Goal: Task Accomplishment & Management: Use online tool/utility

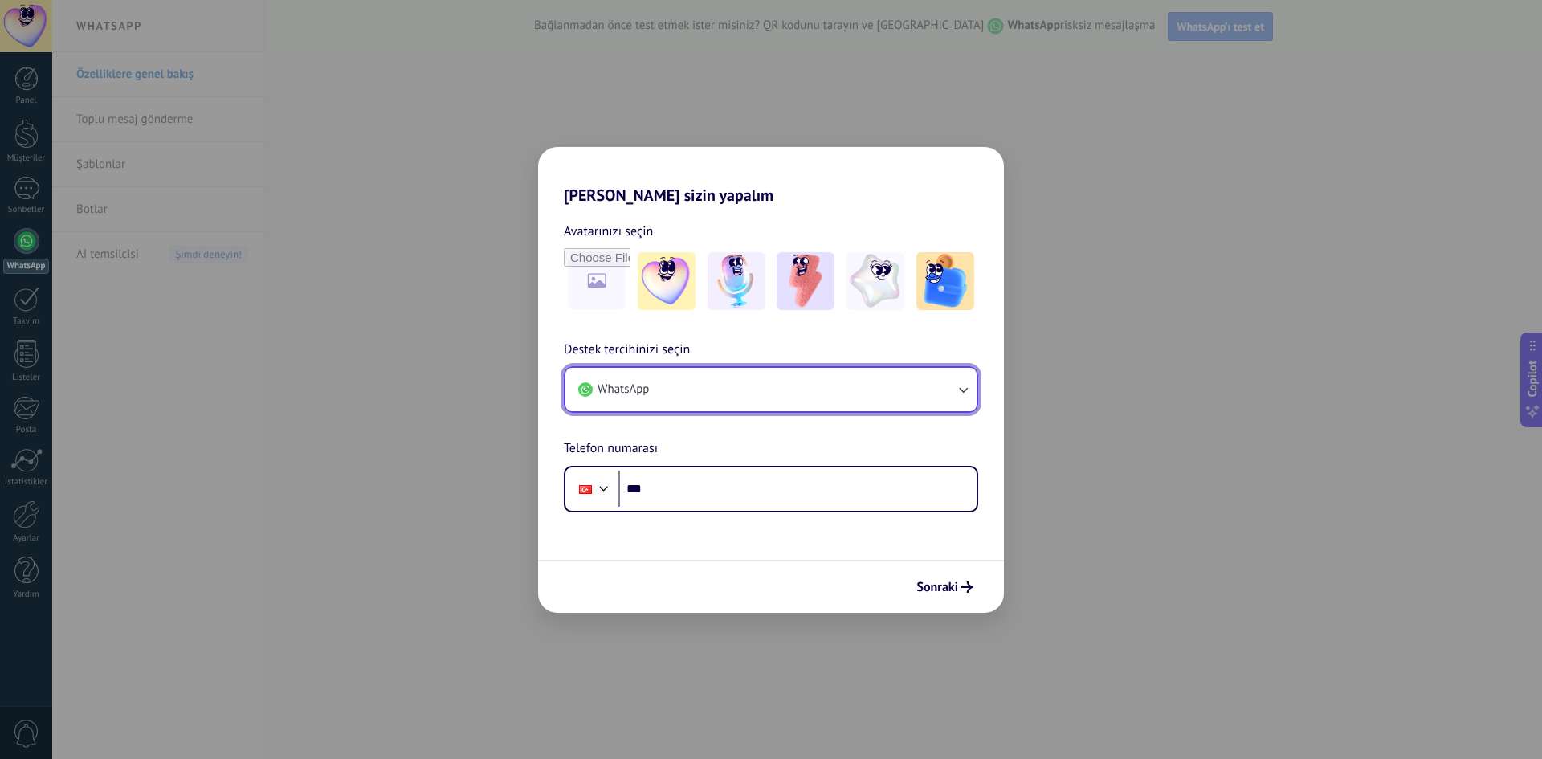
click at [753, 409] on button "WhatsApp" at bounding box center [771, 389] width 411 height 43
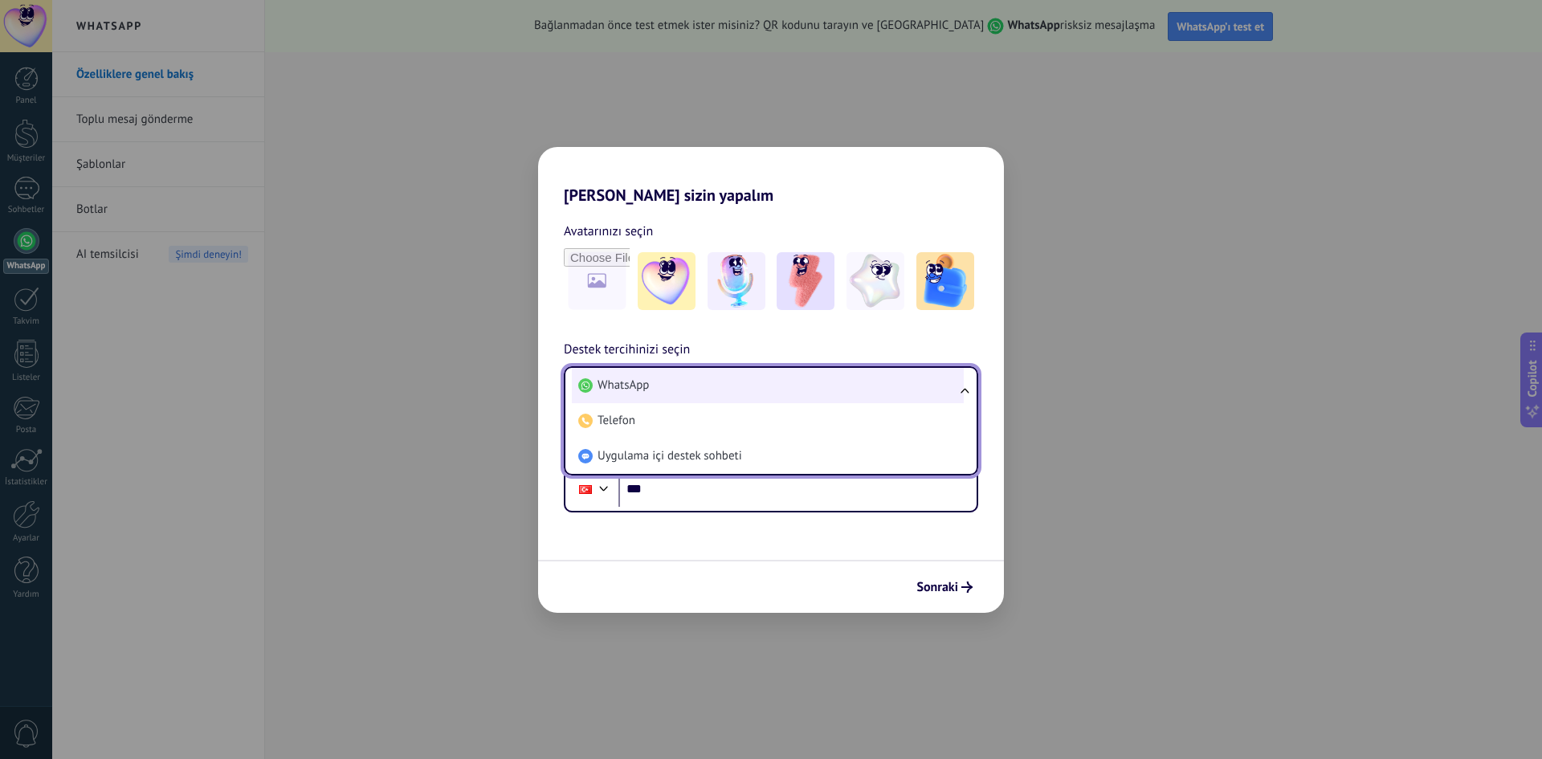
click at [766, 377] on li "WhatsApp" at bounding box center [768, 385] width 392 height 35
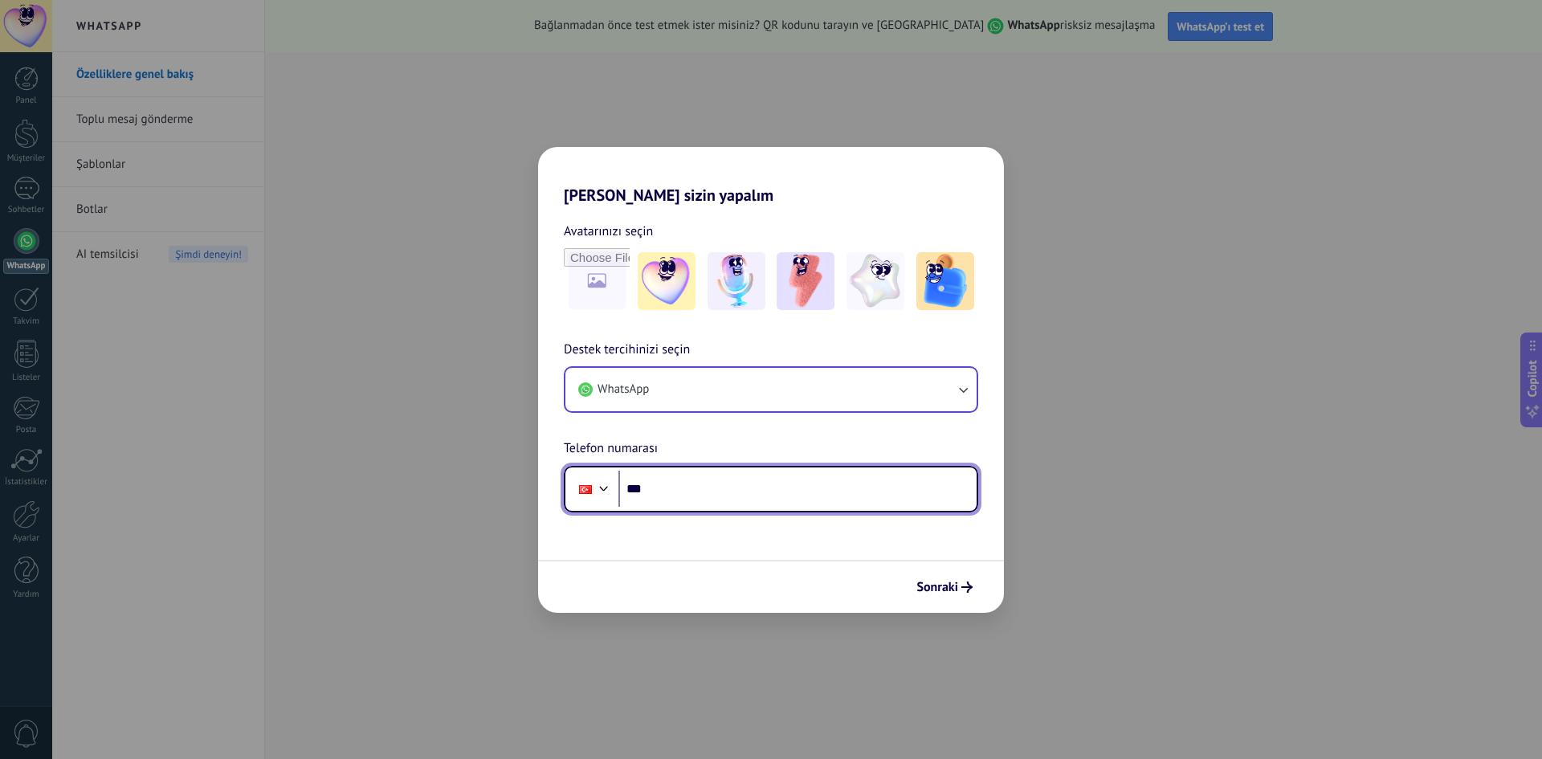
click at [783, 502] on input "***" at bounding box center [798, 489] width 358 height 37
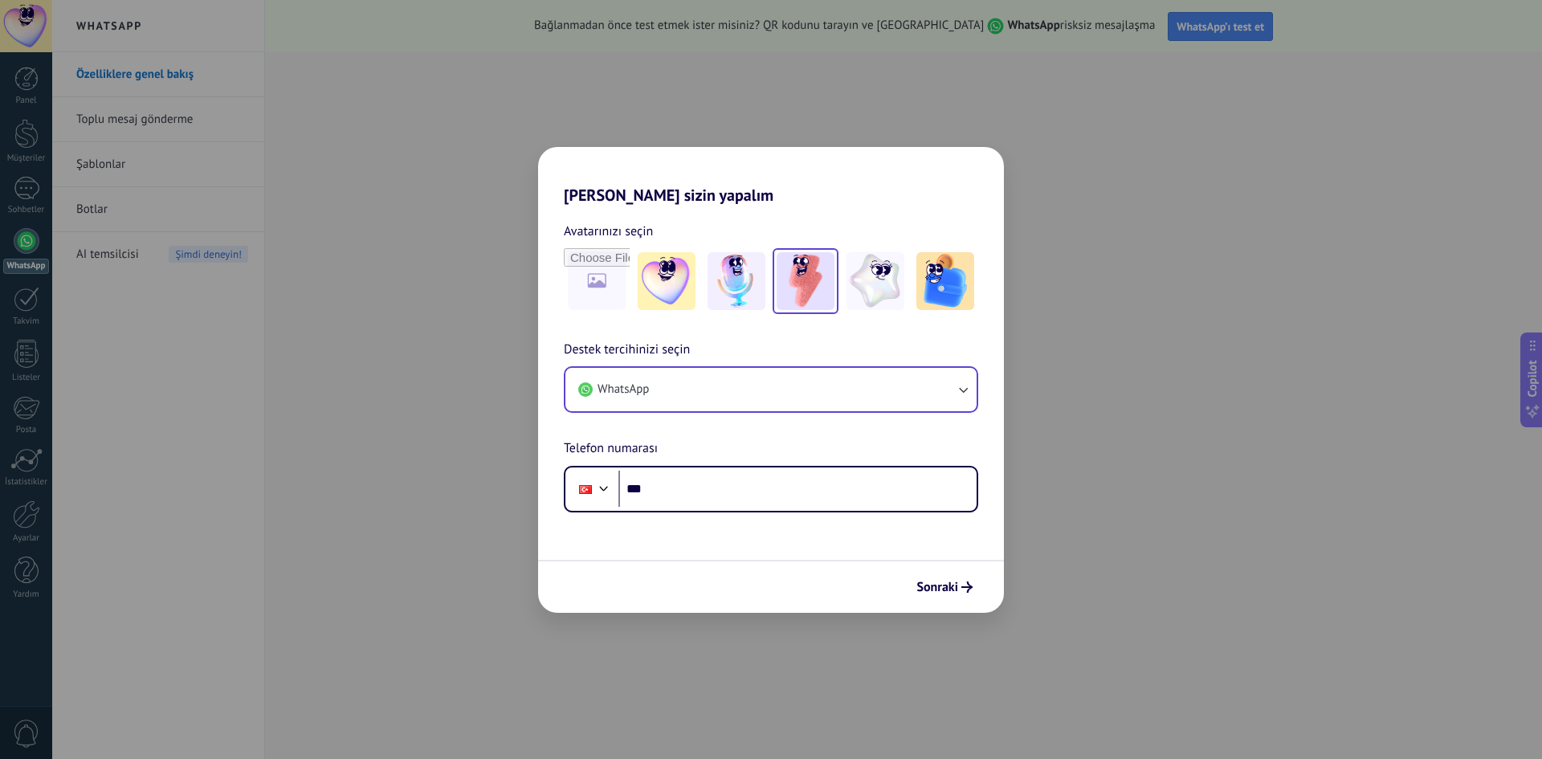
click at [794, 281] on img at bounding box center [806, 281] width 58 height 58
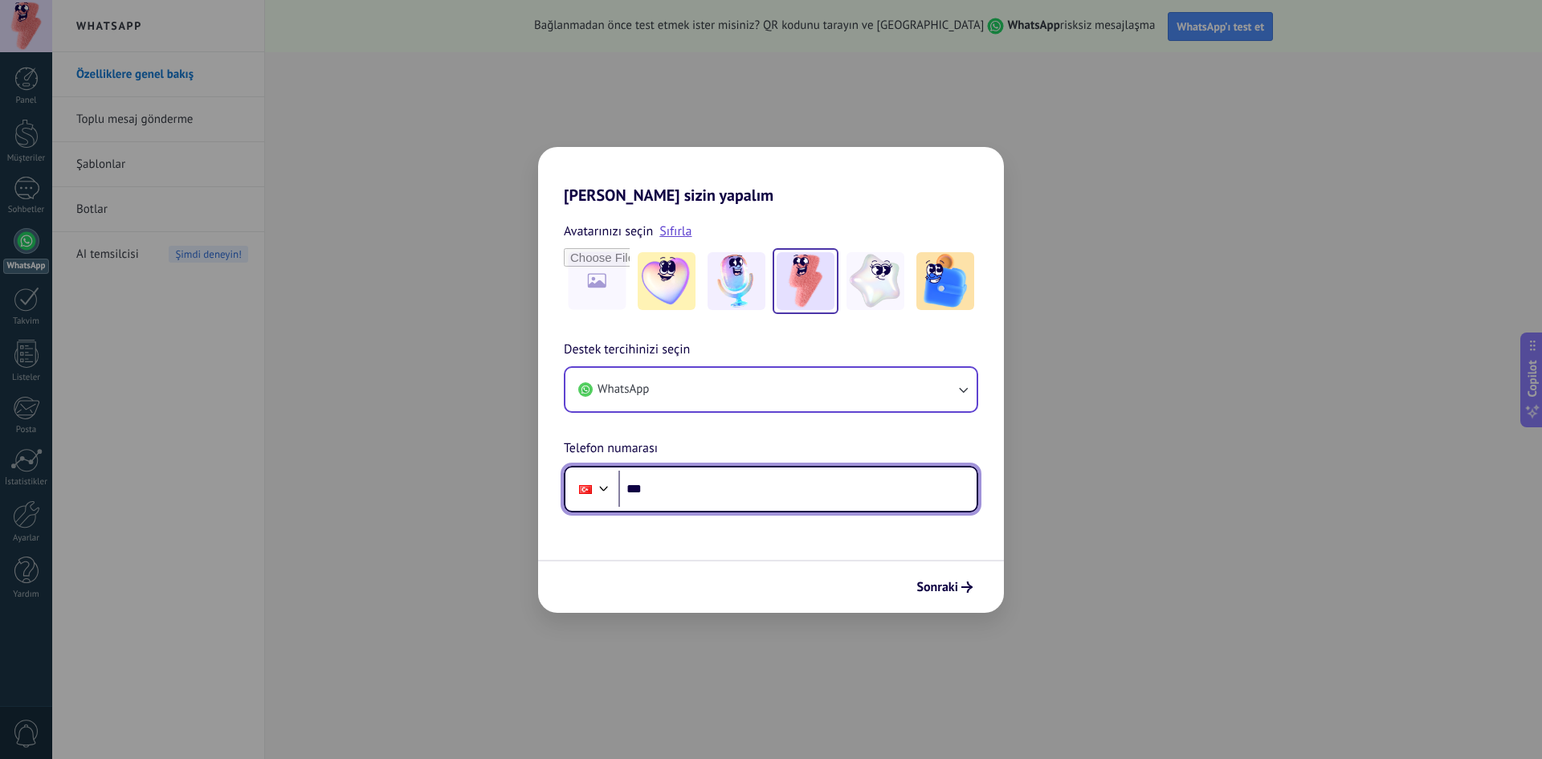
click at [760, 488] on input "***" at bounding box center [798, 489] width 358 height 37
click at [666, 482] on input "***" at bounding box center [798, 489] width 358 height 37
paste input "**********"
drag, startPoint x: 660, startPoint y: 478, endPoint x: 680, endPoint y: 468, distance: 23.0
click at [661, 478] on input "**********" at bounding box center [798, 489] width 358 height 37
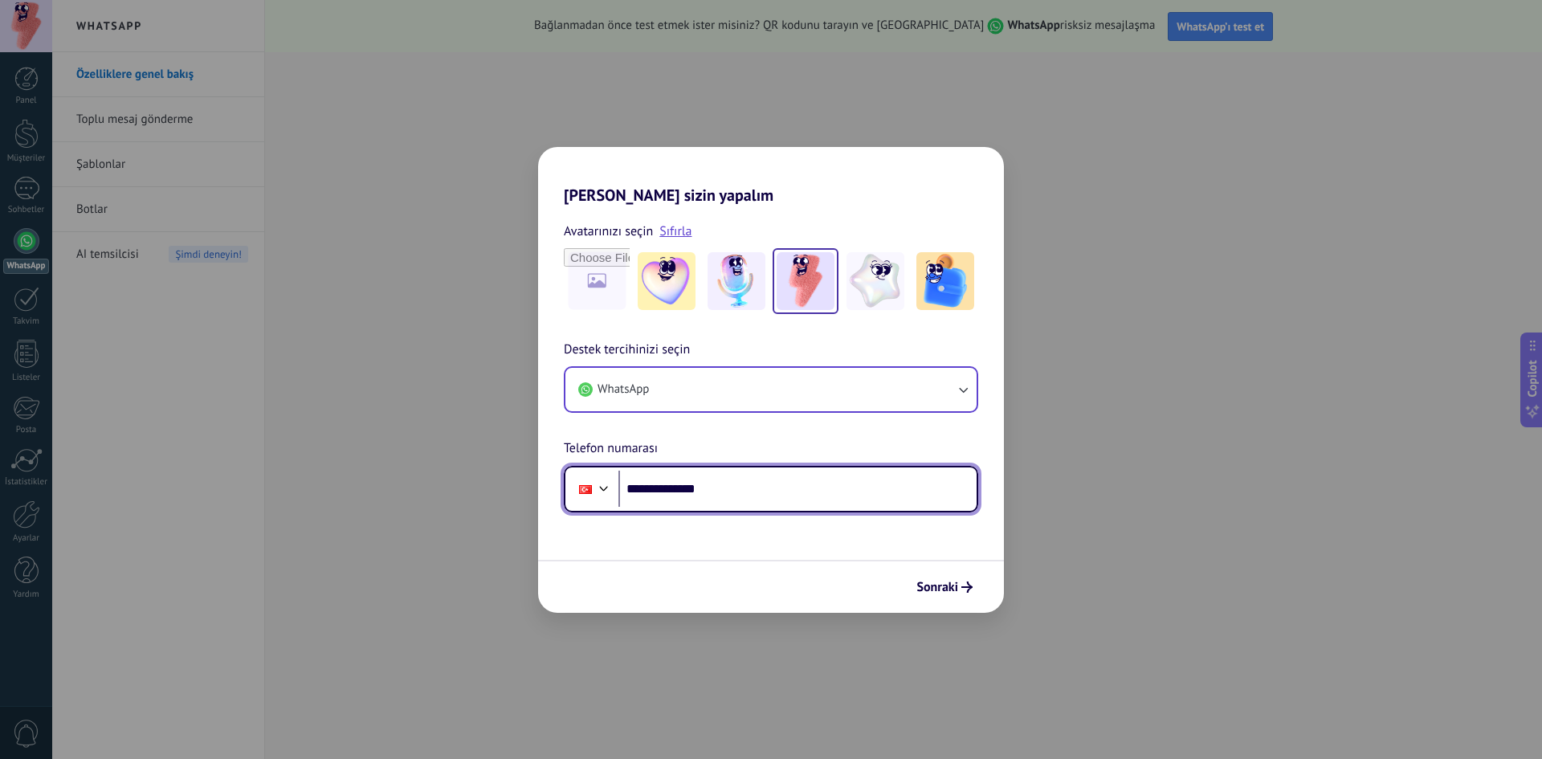
click at [742, 496] on input "**********" at bounding box center [798, 489] width 358 height 37
click at [821, 476] on input "**********" at bounding box center [798, 489] width 358 height 37
type input "**********"
click at [946, 582] on span "Sonraki" at bounding box center [938, 587] width 42 height 11
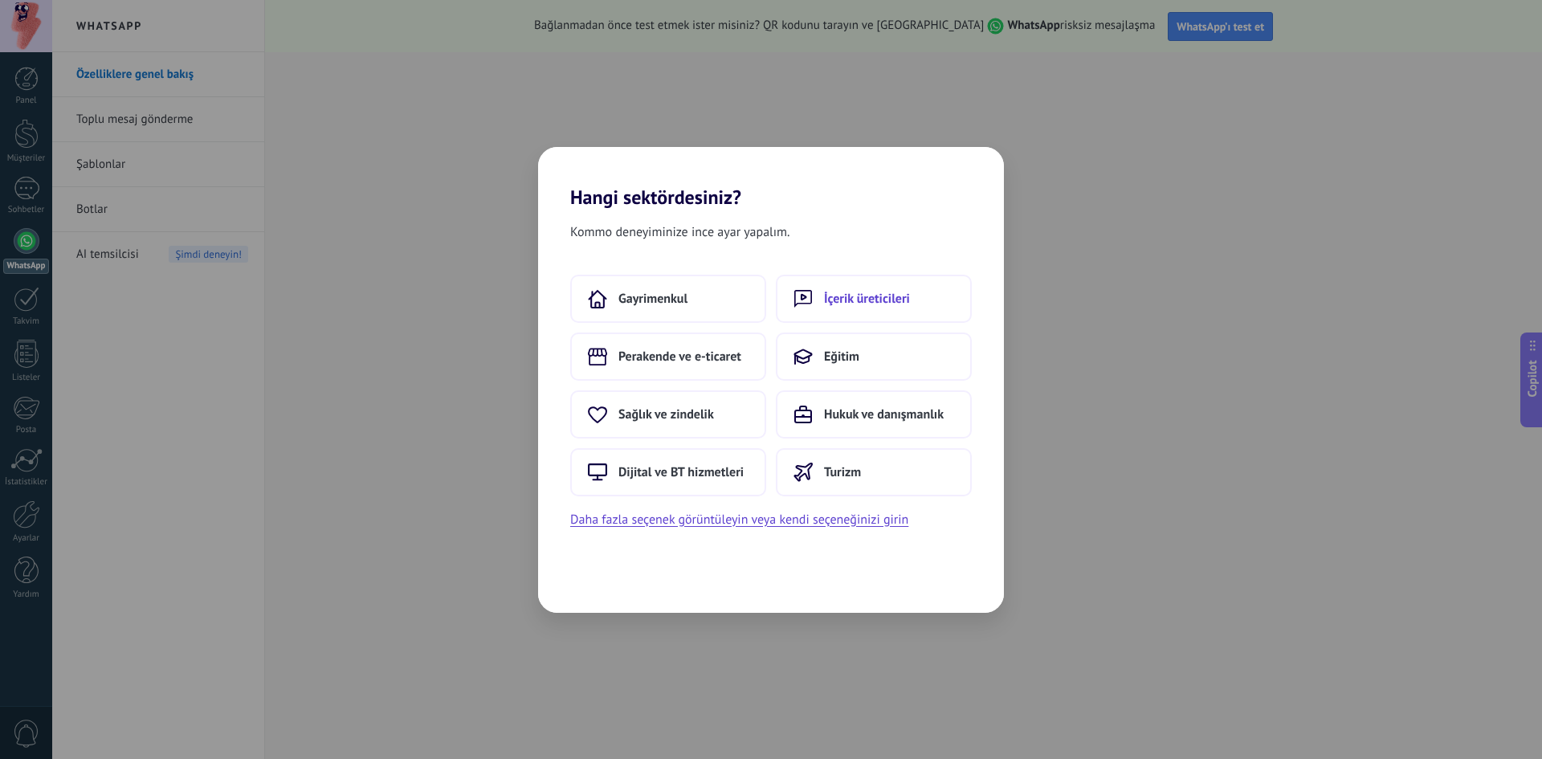
click at [910, 315] on button "İçerik üreticileri" at bounding box center [874, 299] width 196 height 48
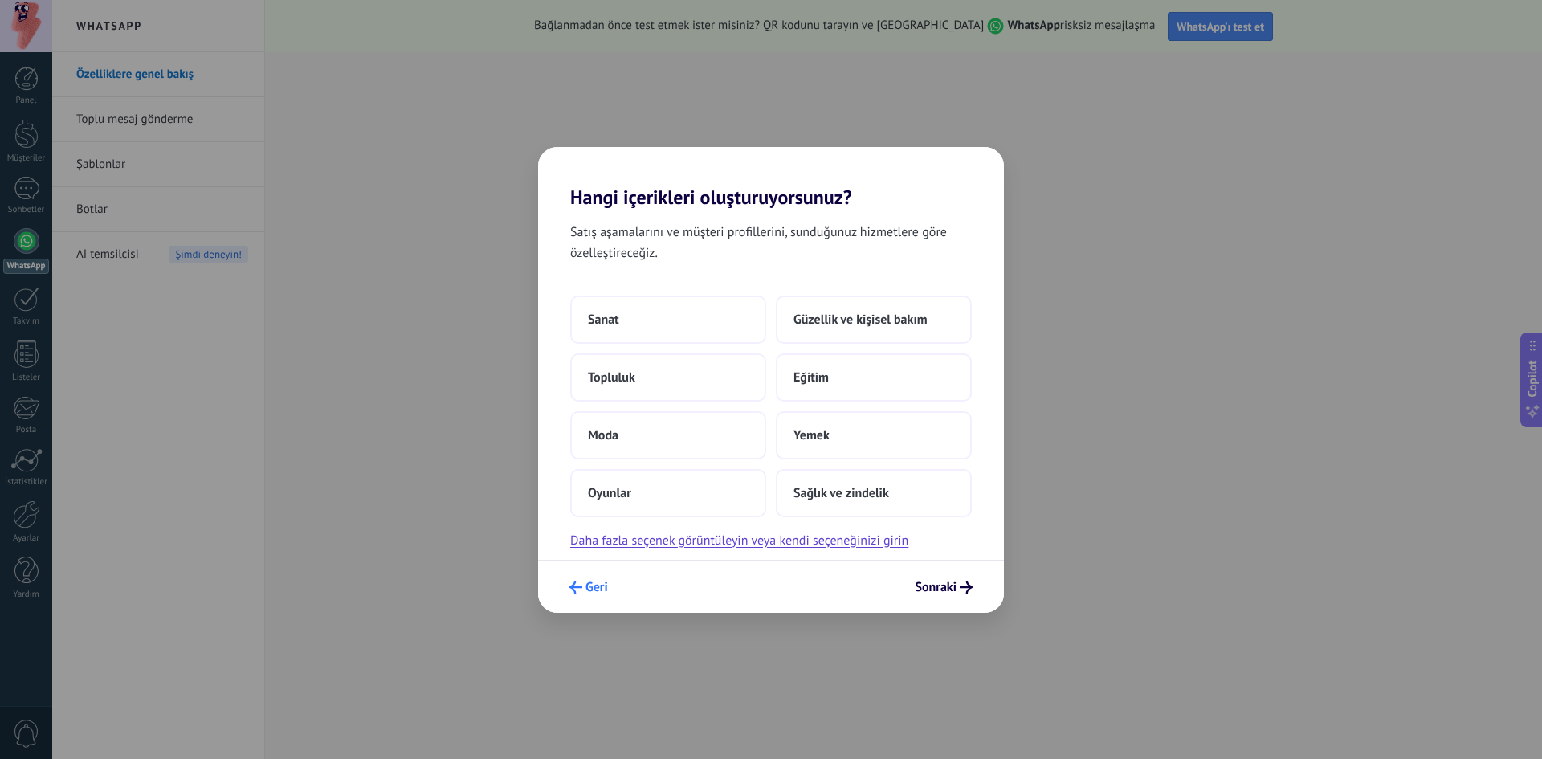
click at [577, 594] on button "Geri" at bounding box center [588, 587] width 53 height 27
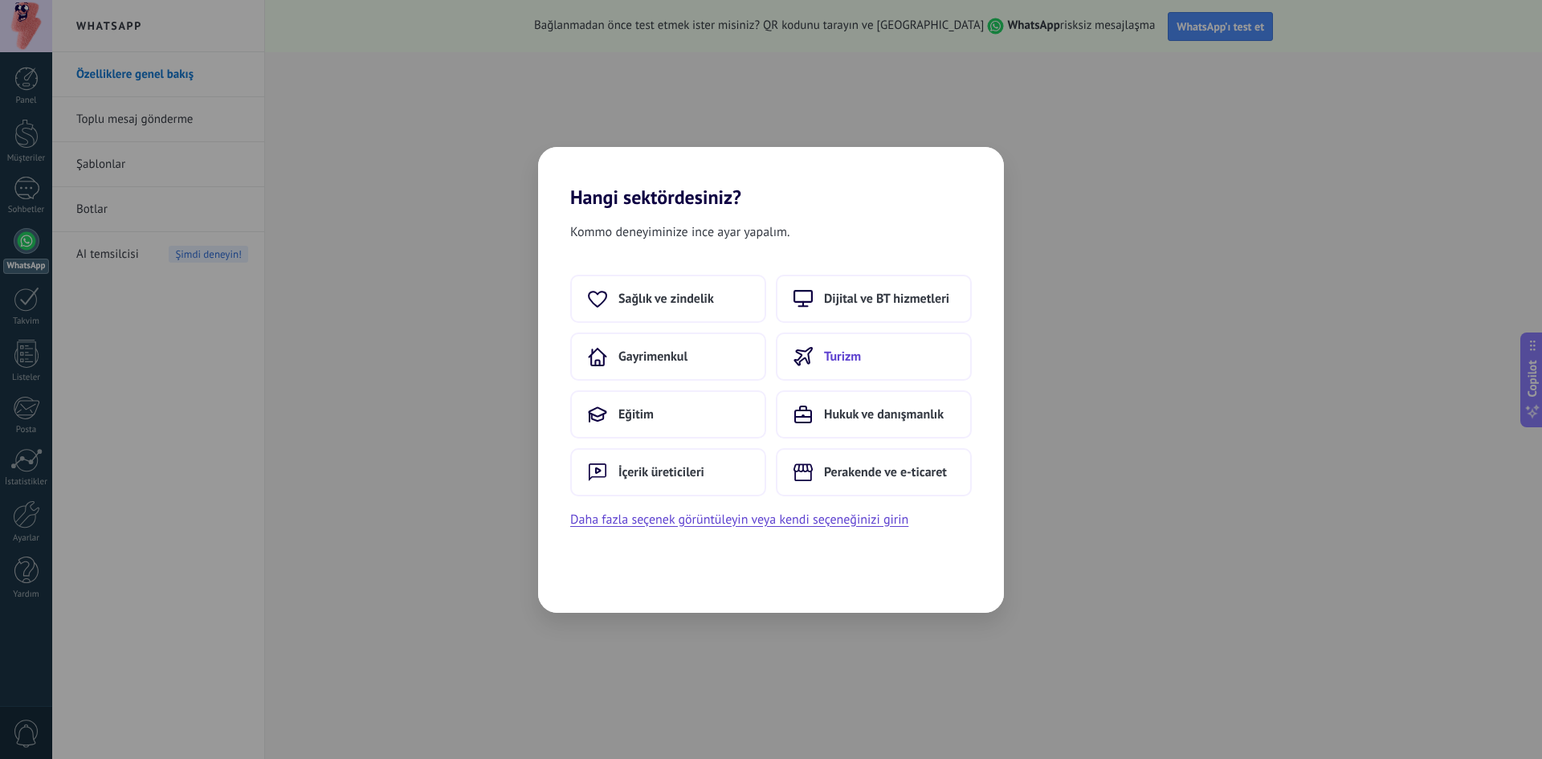
click at [896, 361] on button "Turizm" at bounding box center [874, 357] width 196 height 48
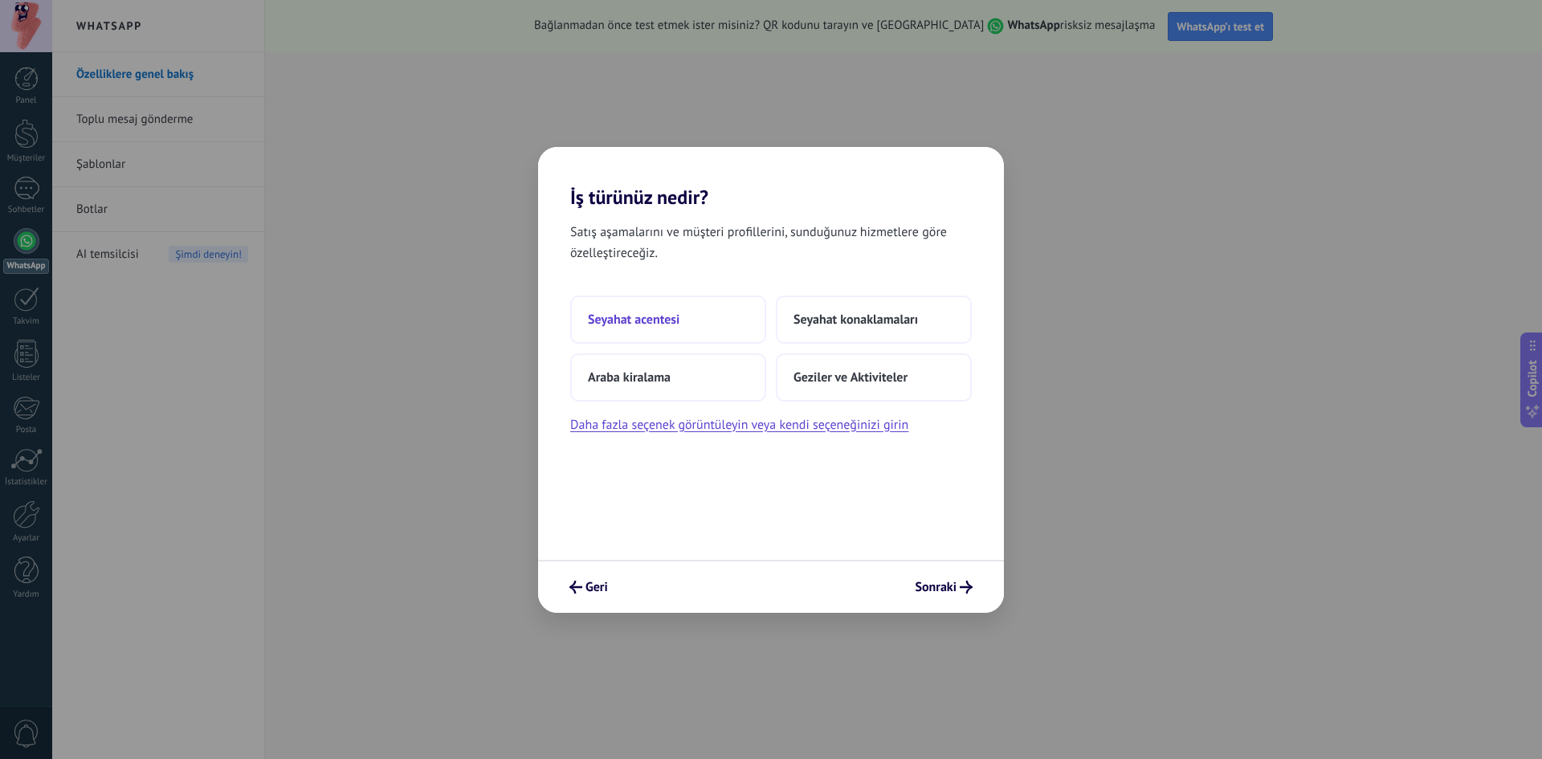
click at [675, 321] on span "Seyahat acentesi" at bounding box center [634, 320] width 92 height 16
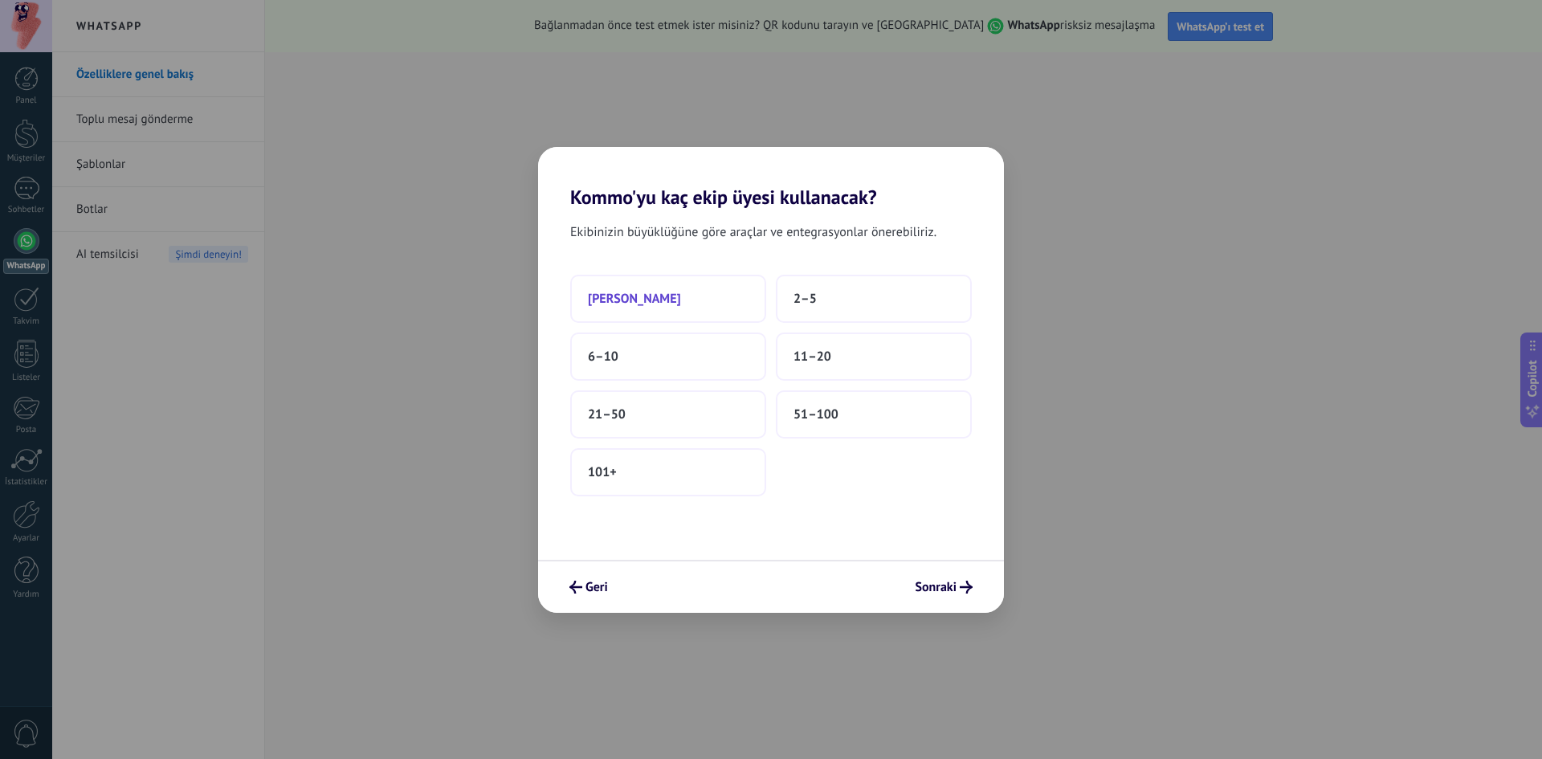
click at [649, 304] on span "[PERSON_NAME]" at bounding box center [634, 299] width 93 height 16
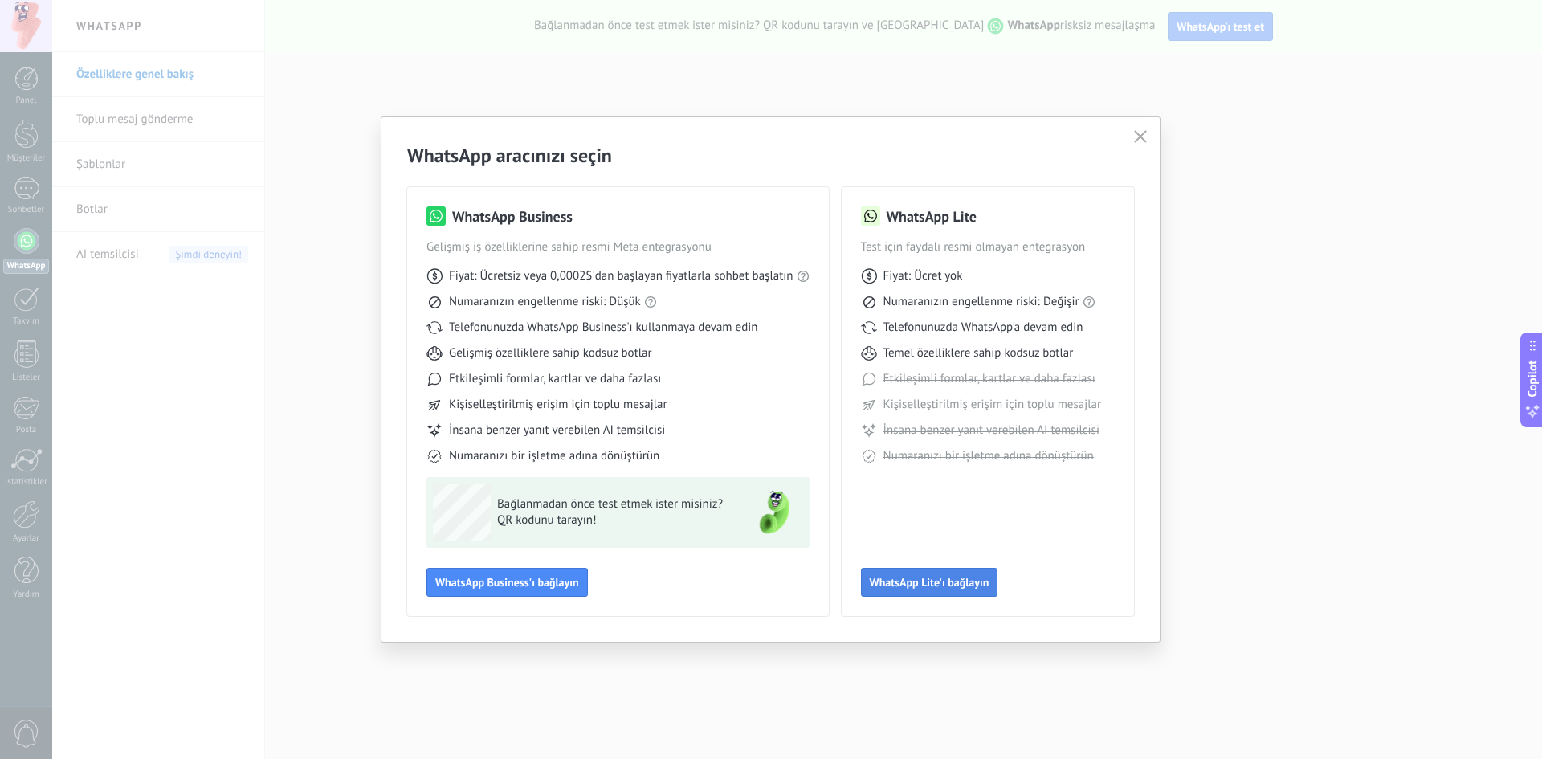
click at [958, 591] on button "WhatsApp Lite'ı bağlayın" at bounding box center [929, 582] width 137 height 29
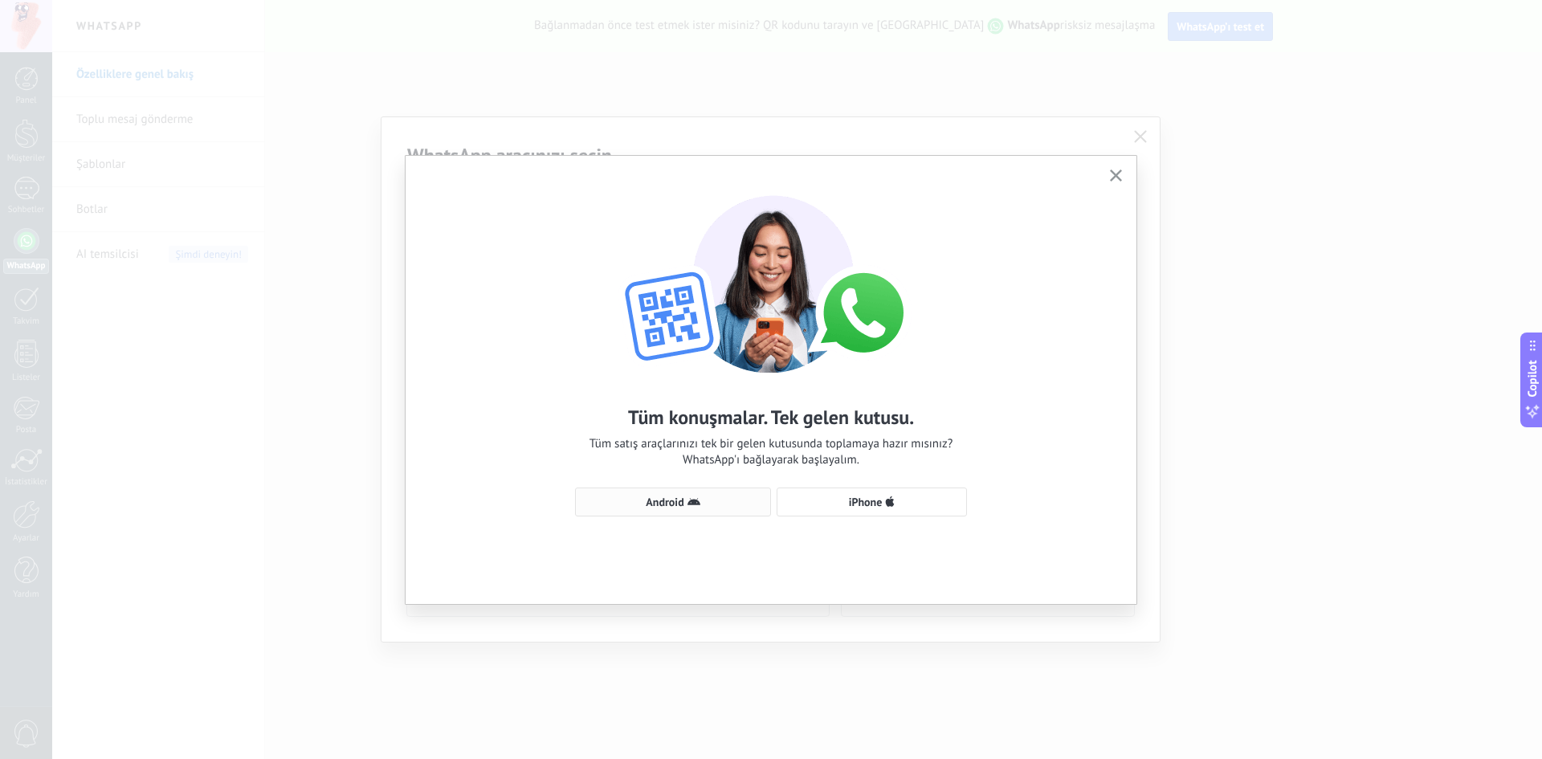
click at [658, 498] on span "Android" at bounding box center [665, 501] width 38 height 11
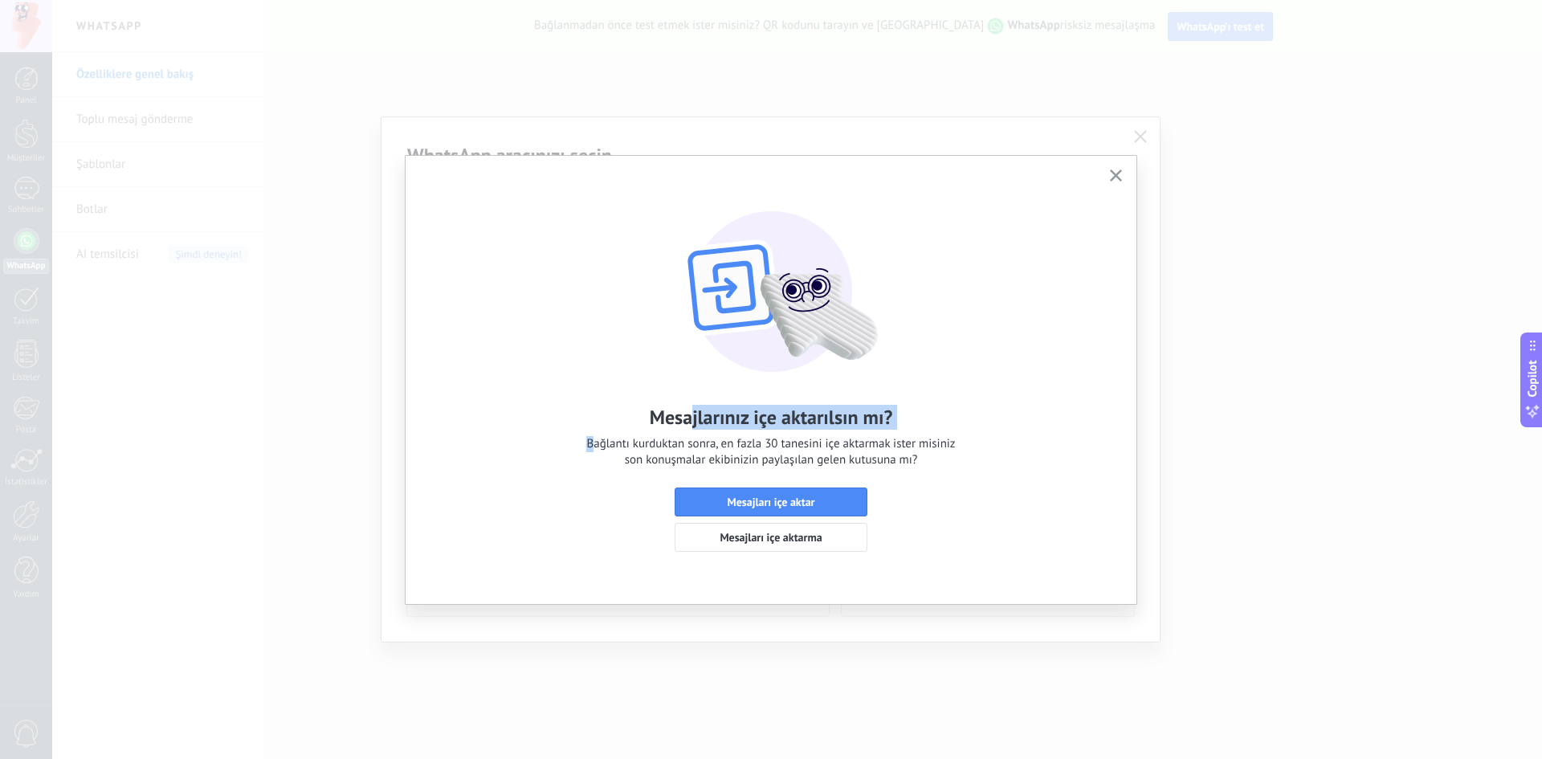
drag, startPoint x: 596, startPoint y: 420, endPoint x: 799, endPoint y: 454, distance: 206.0
click at [754, 446] on div "Mesajlarınız içe aktarılsın mı? Bağlantı kurduktan sonra, en fazla 30 tanesini …" at bounding box center [770, 436] width 369 height 63
click at [828, 492] on button "Mesajları içe aktar" at bounding box center [771, 502] width 193 height 29
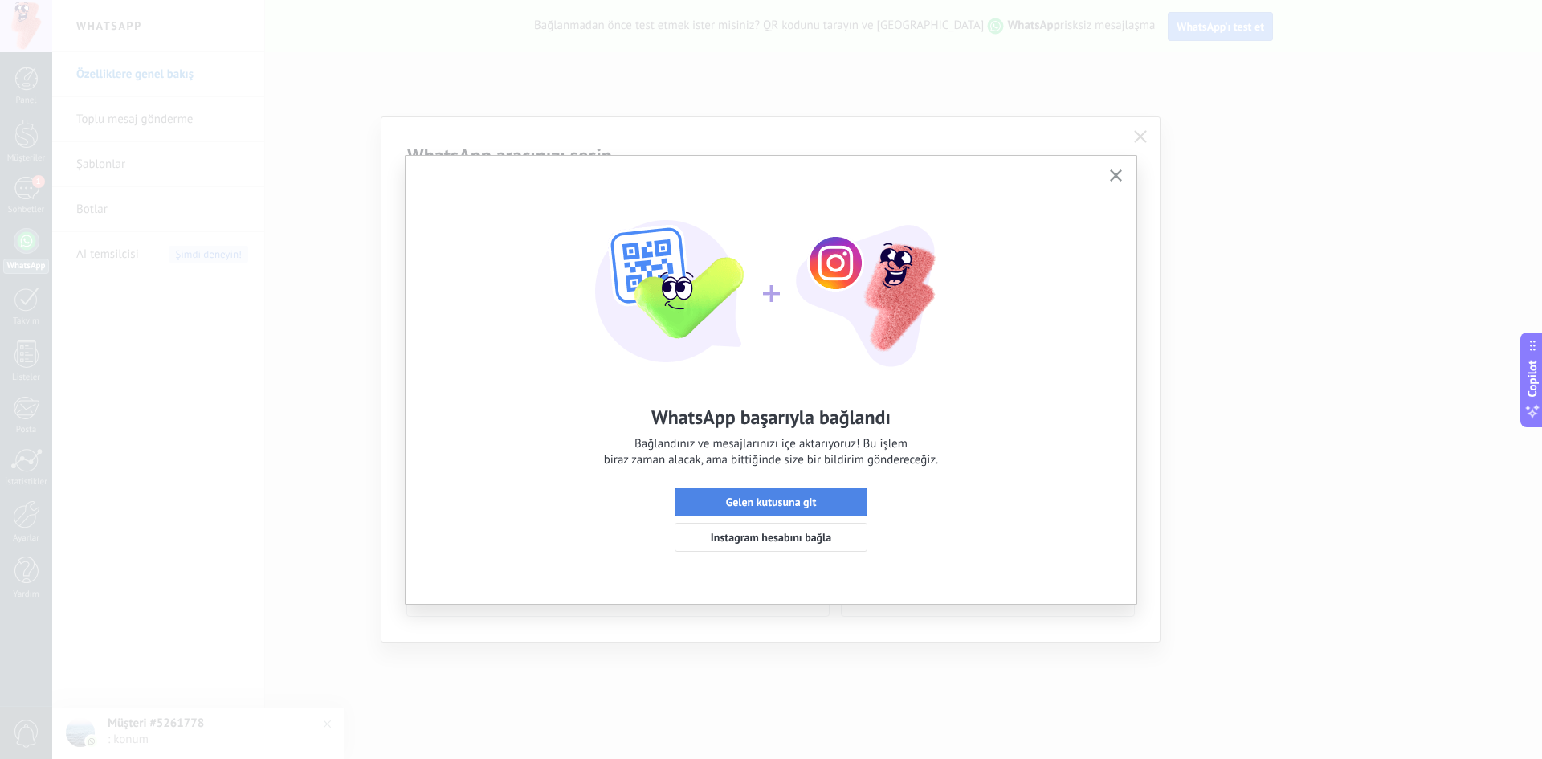
click at [823, 496] on button "Gelen kutusuna git" at bounding box center [771, 502] width 193 height 29
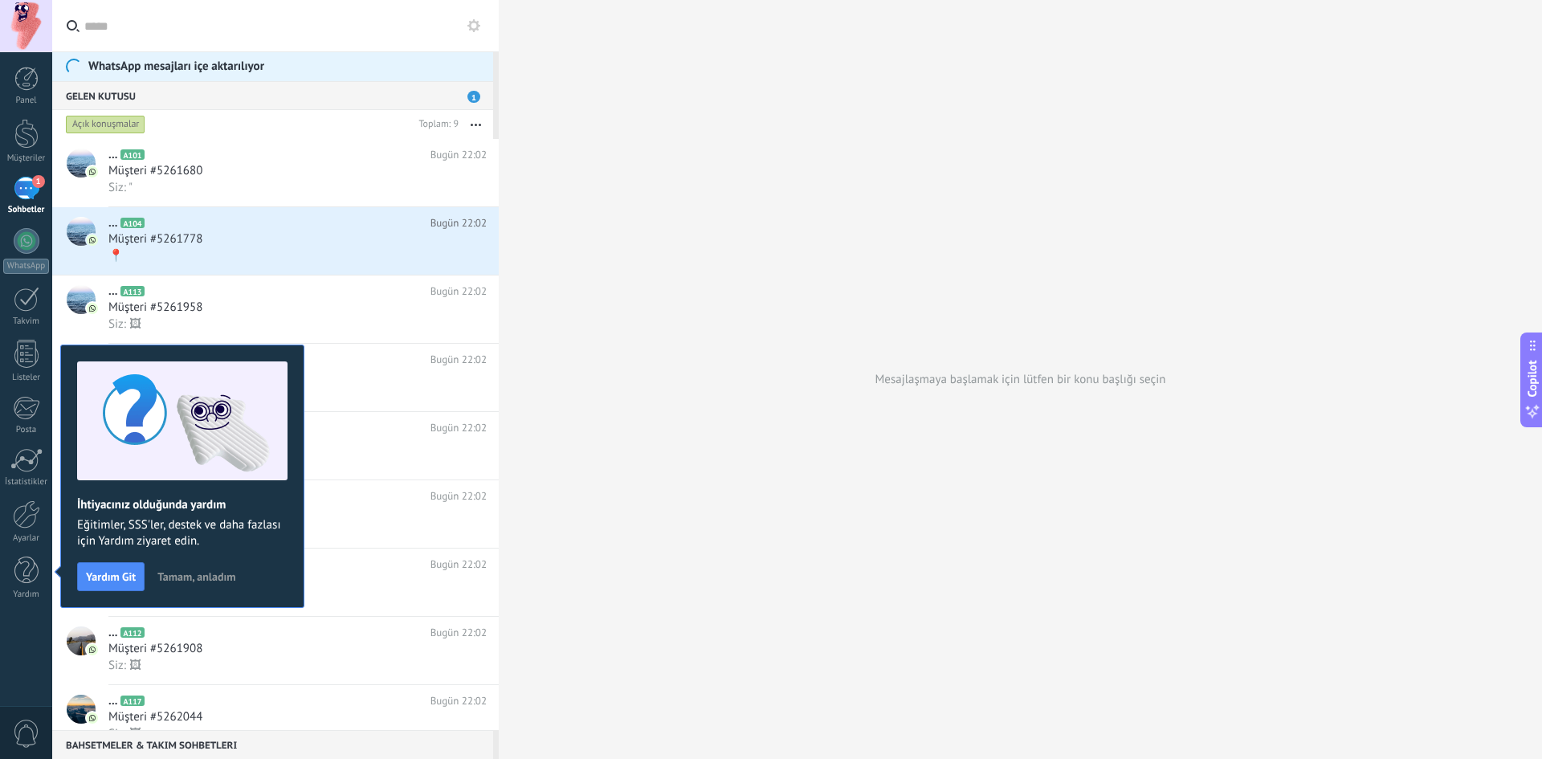
click at [193, 578] on span "Tamam, anladım" at bounding box center [196, 576] width 78 height 11
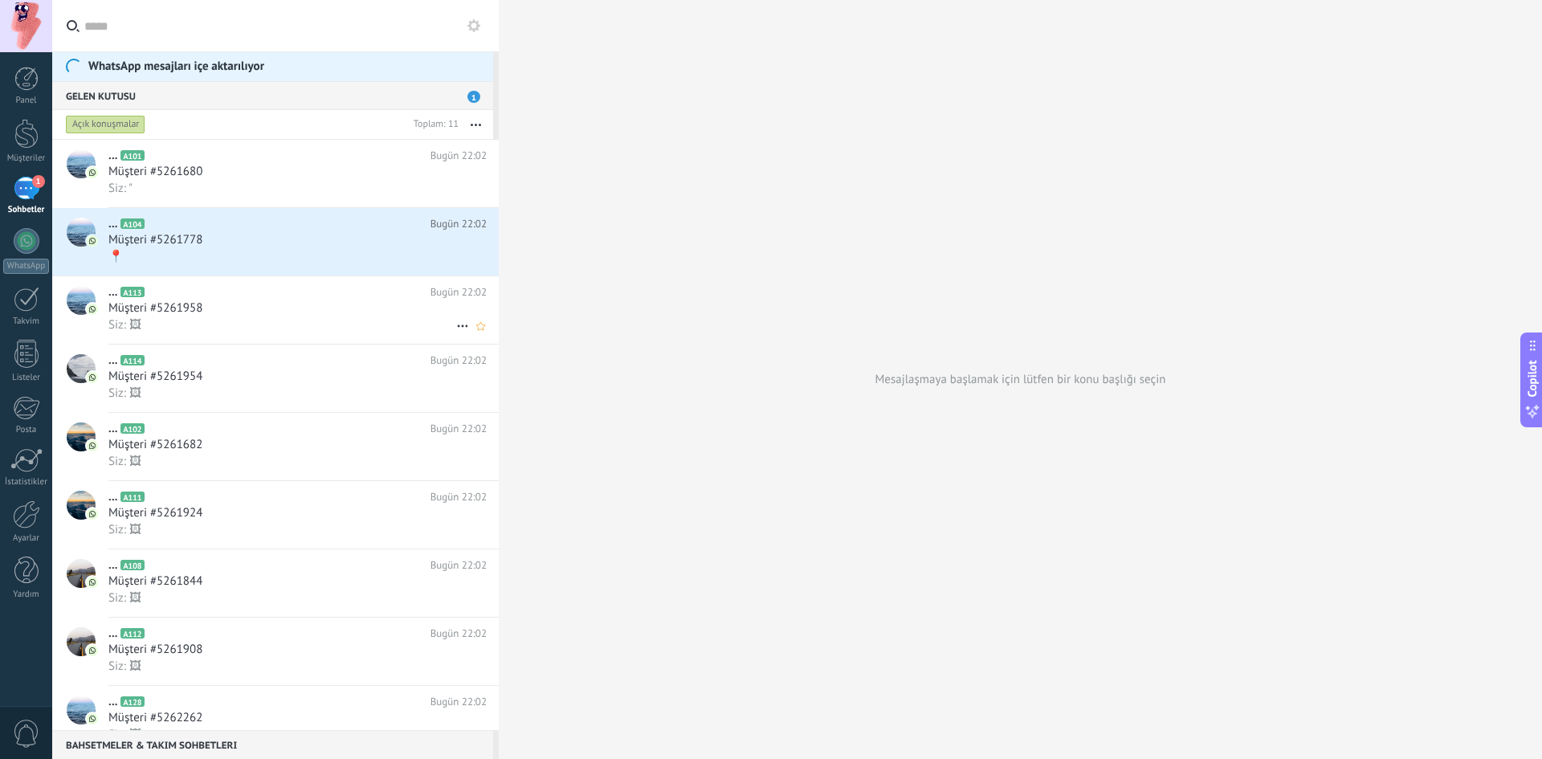
click at [276, 317] on div "Siz: 🖼" at bounding box center [297, 325] width 378 height 17
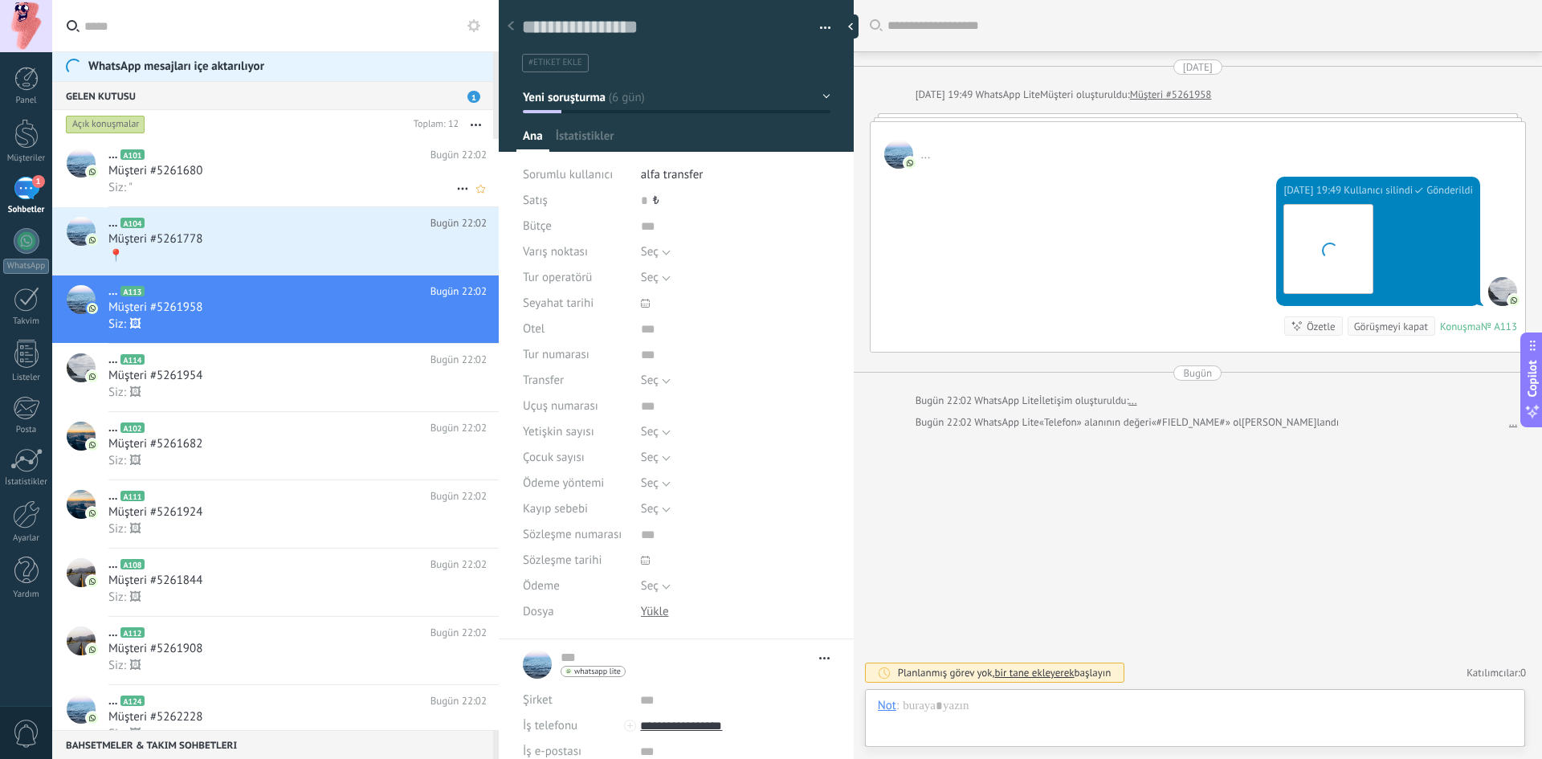
scroll to position [24, 0]
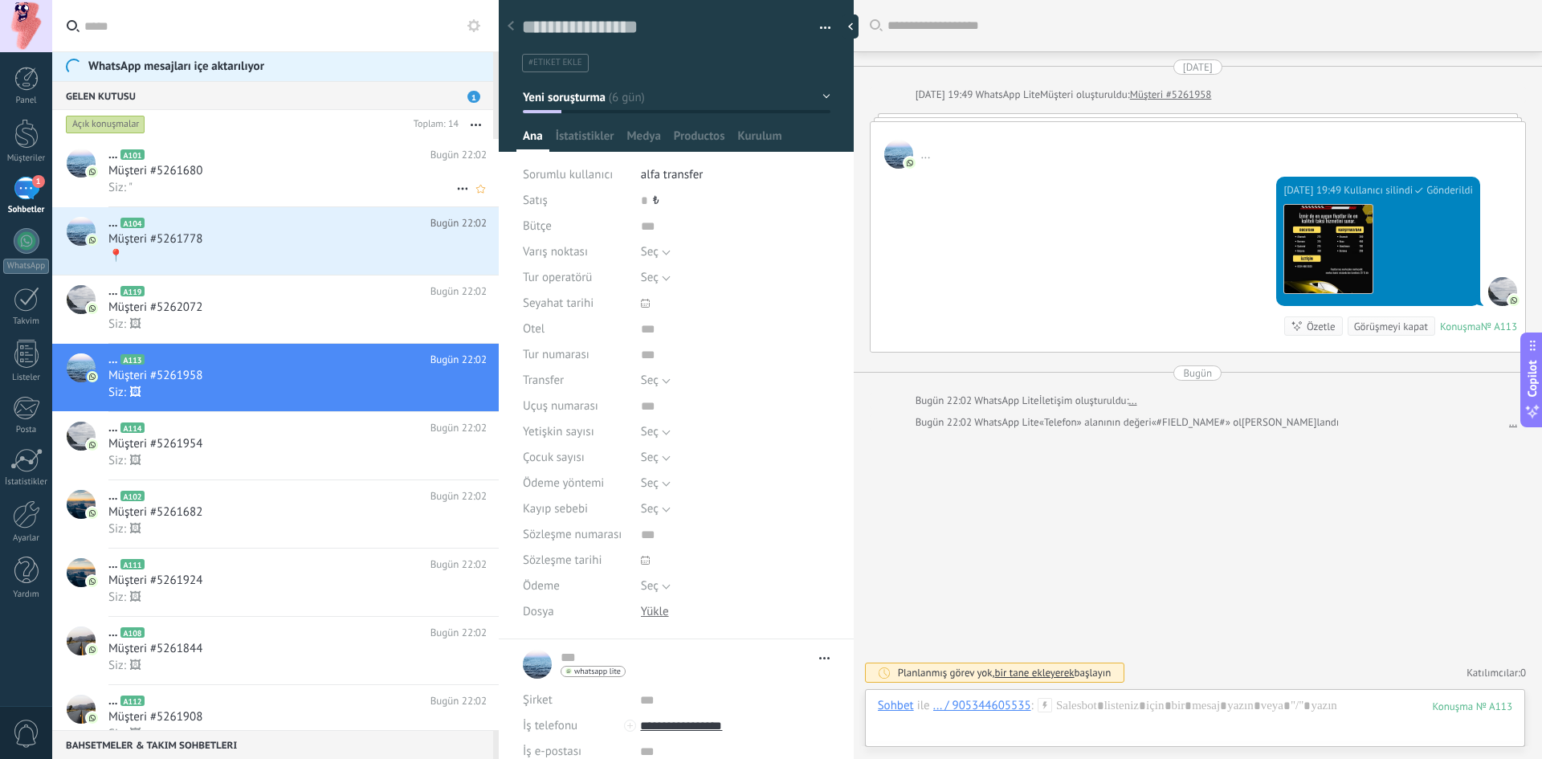
click at [243, 178] on div "Müşteri #5261680" at bounding box center [297, 171] width 378 height 16
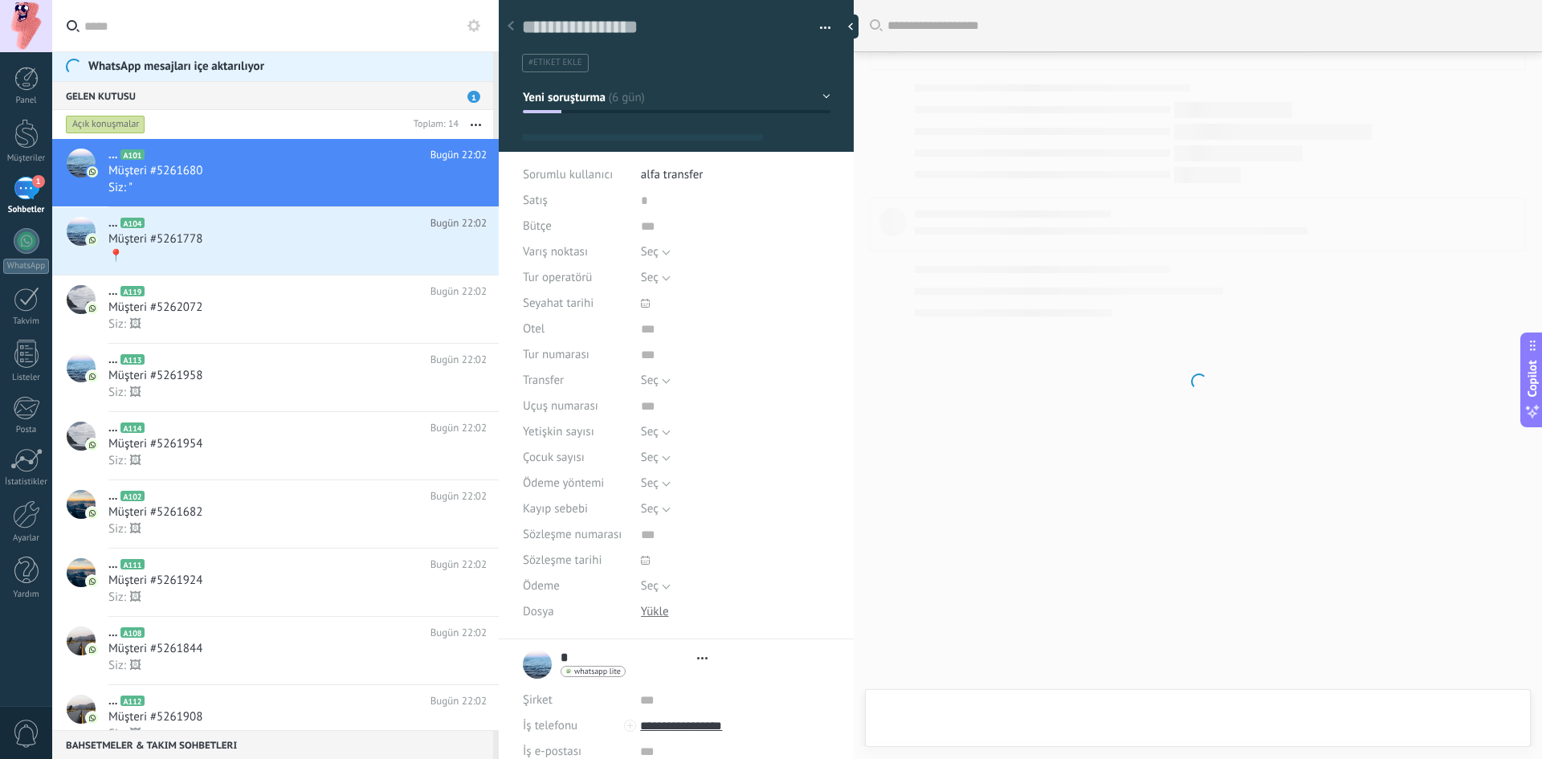
click at [324, 88] on div "Gelen Kutusu 1" at bounding box center [272, 95] width 441 height 29
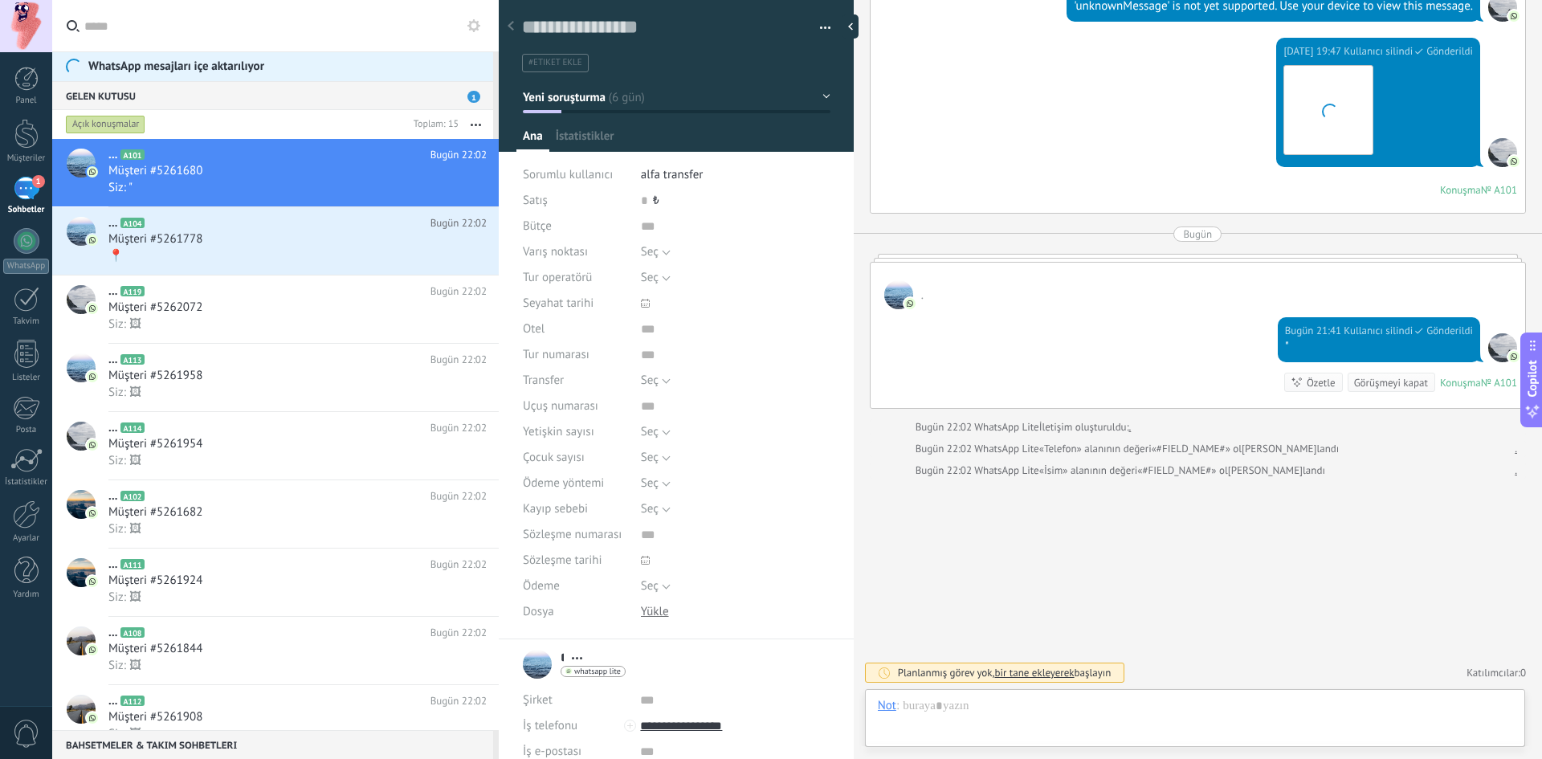
scroll to position [24, 0]
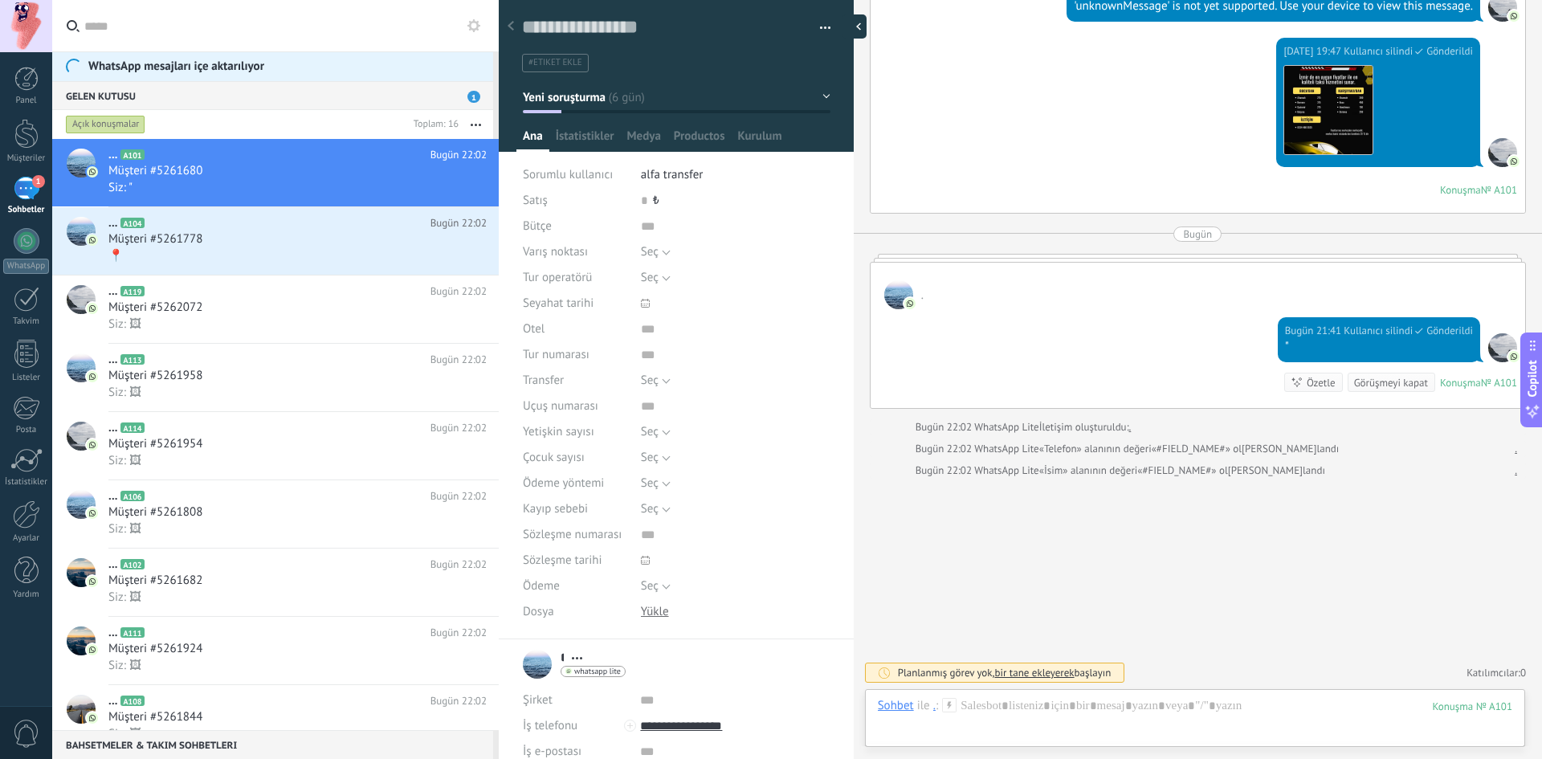
click at [853, 31] on div at bounding box center [855, 26] width 24 height 24
type textarea "**********"
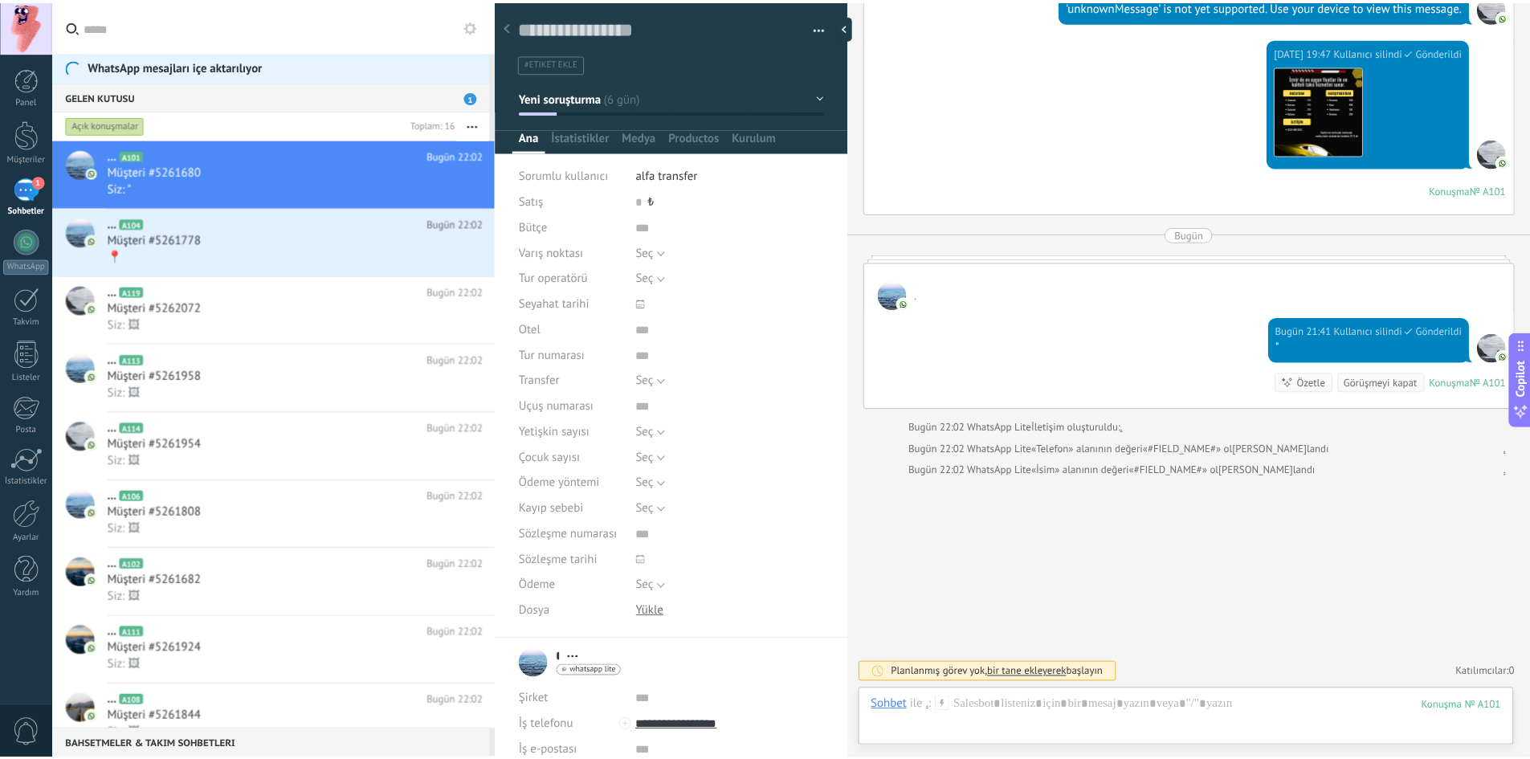
scroll to position [15, 0]
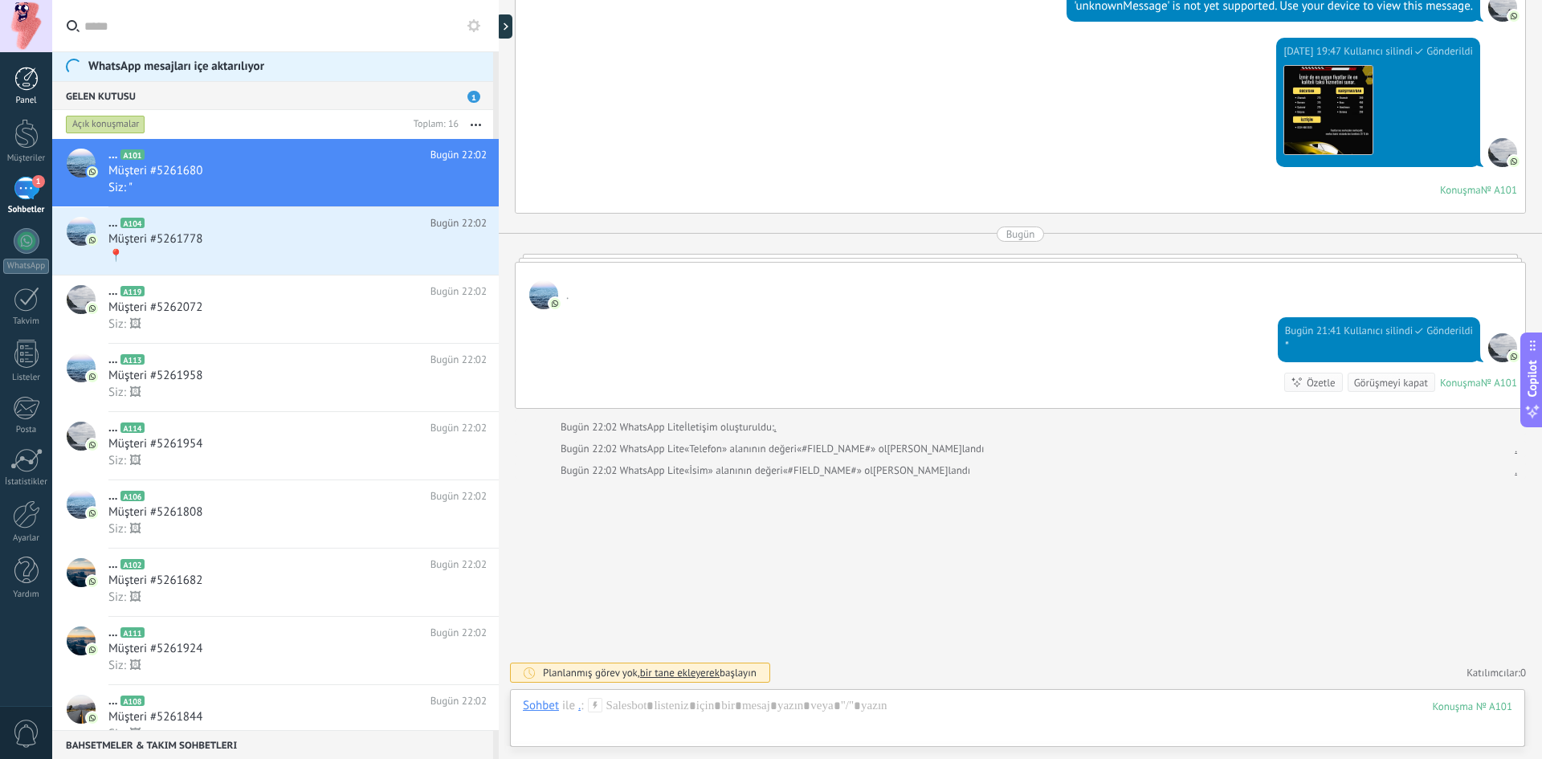
click at [24, 75] on div at bounding box center [26, 79] width 24 height 24
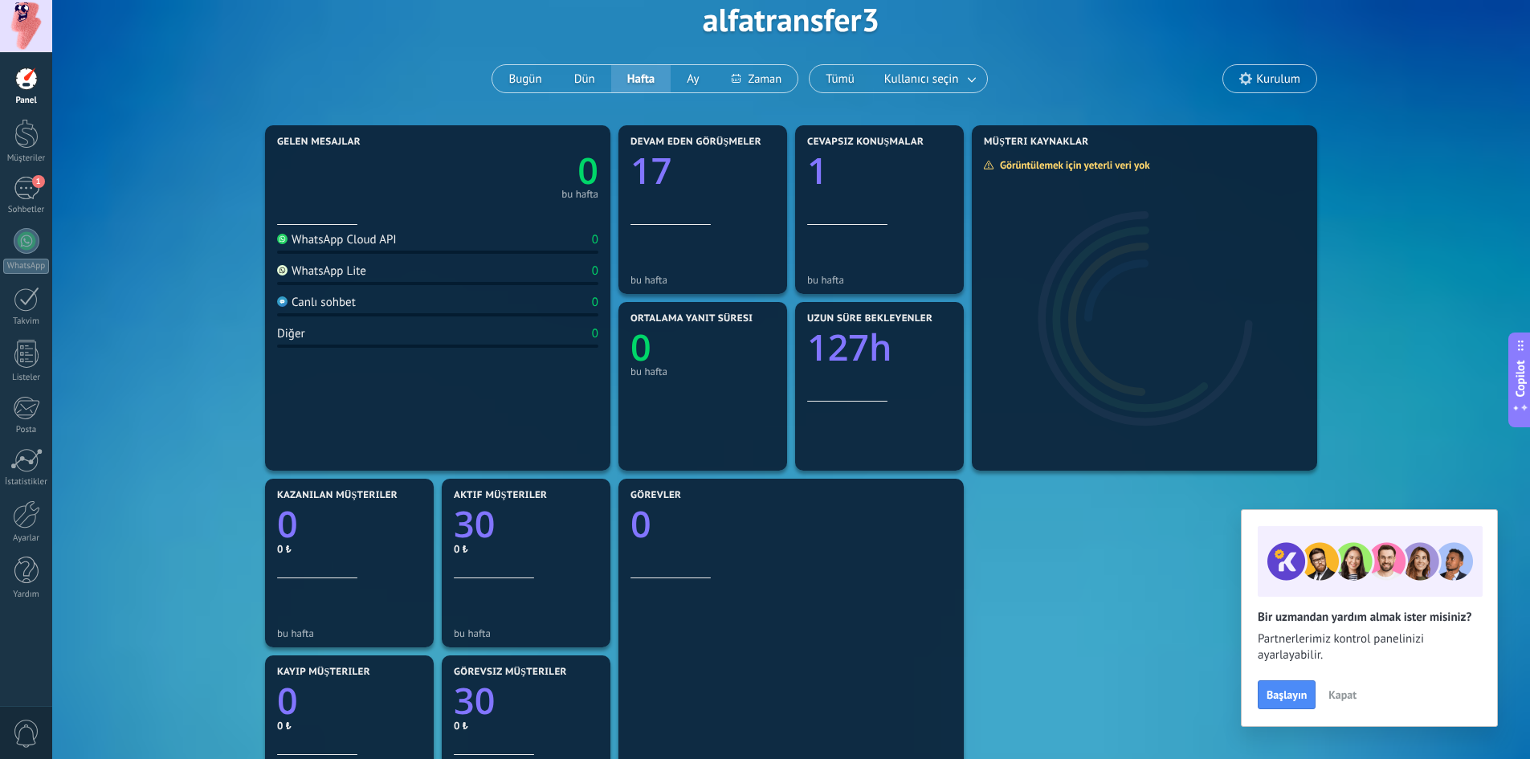
scroll to position [161, 0]
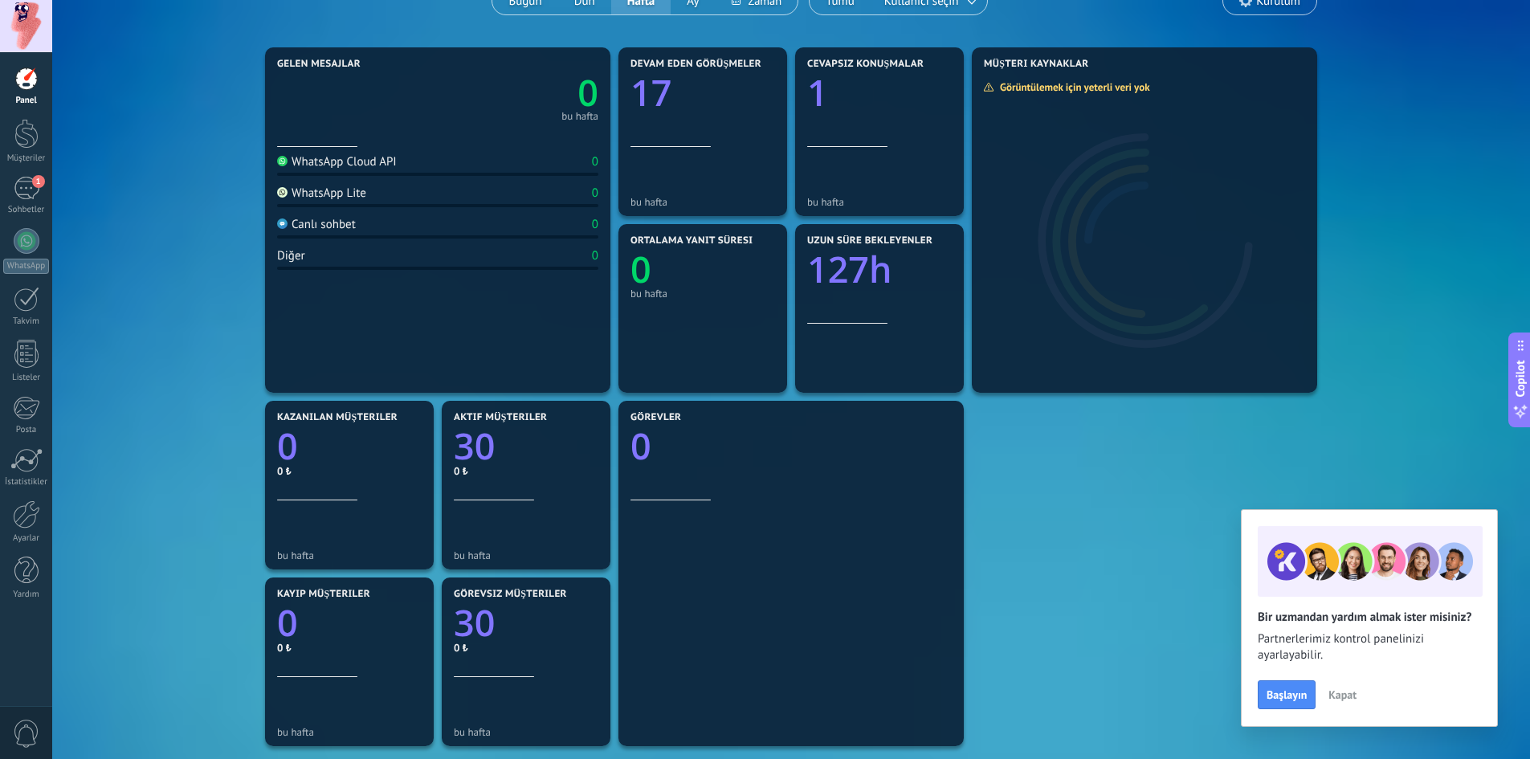
click at [1346, 696] on span "Kapat" at bounding box center [1343, 694] width 28 height 11
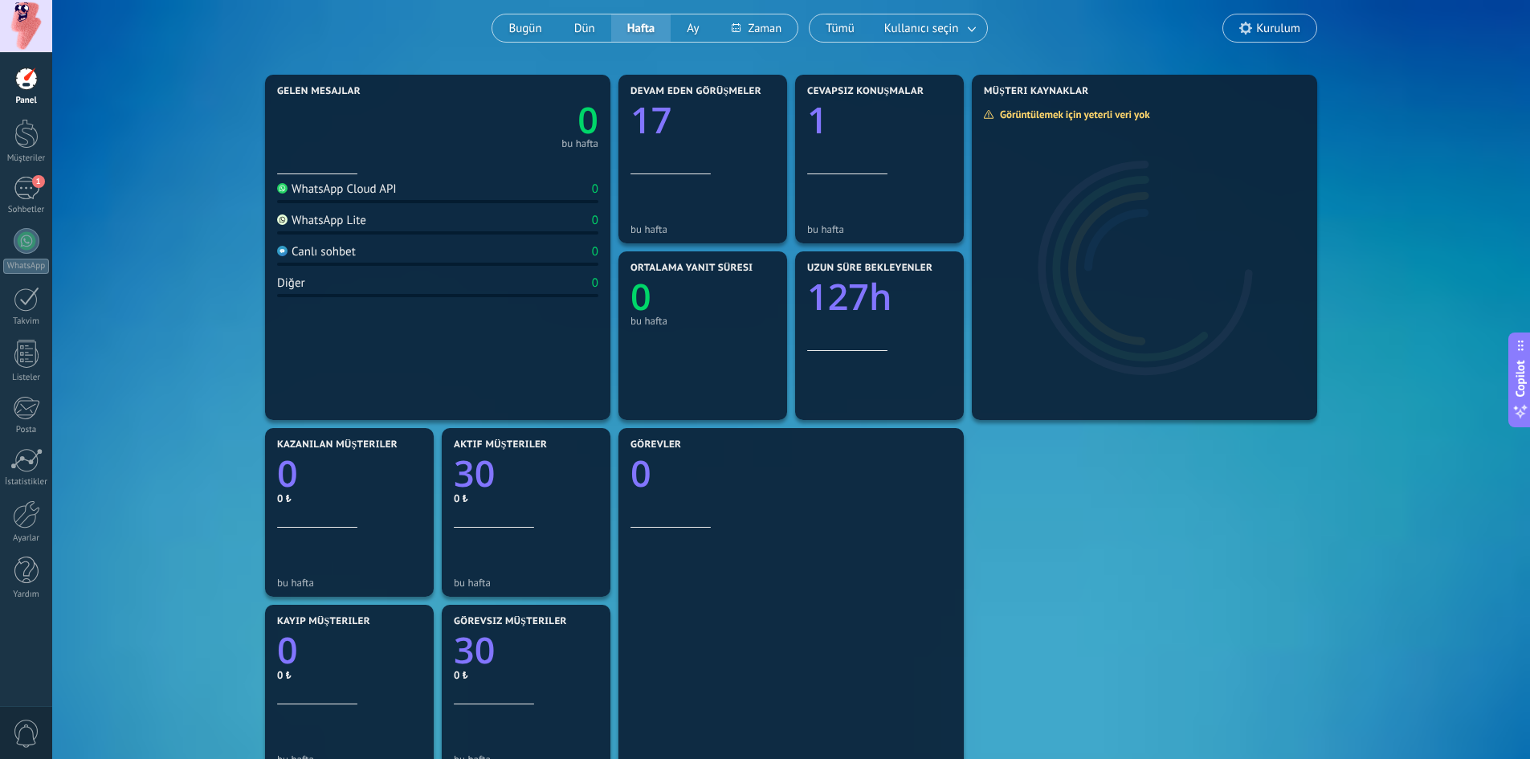
scroll to position [0, 0]
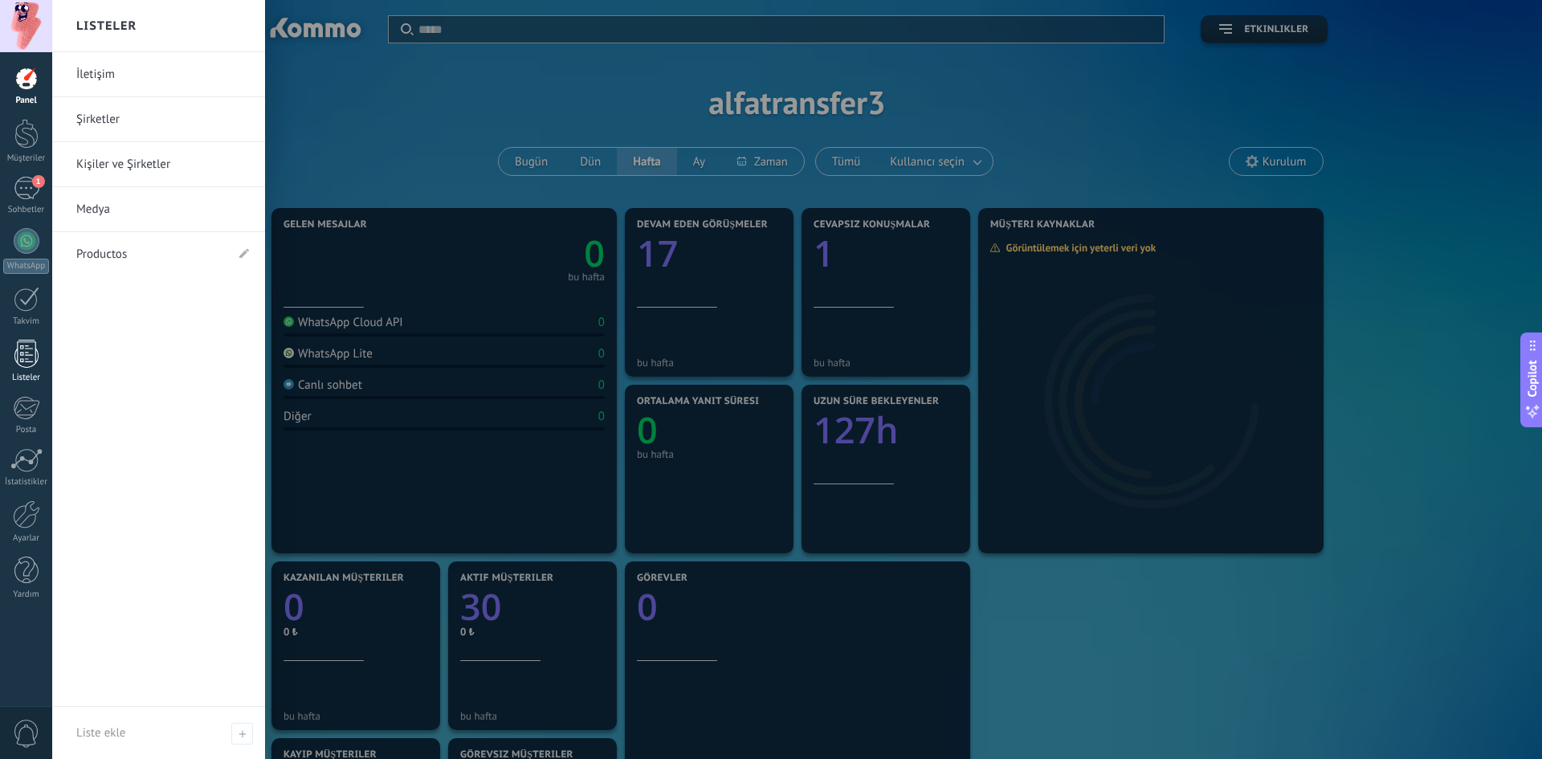
click at [18, 360] on div at bounding box center [26, 354] width 24 height 28
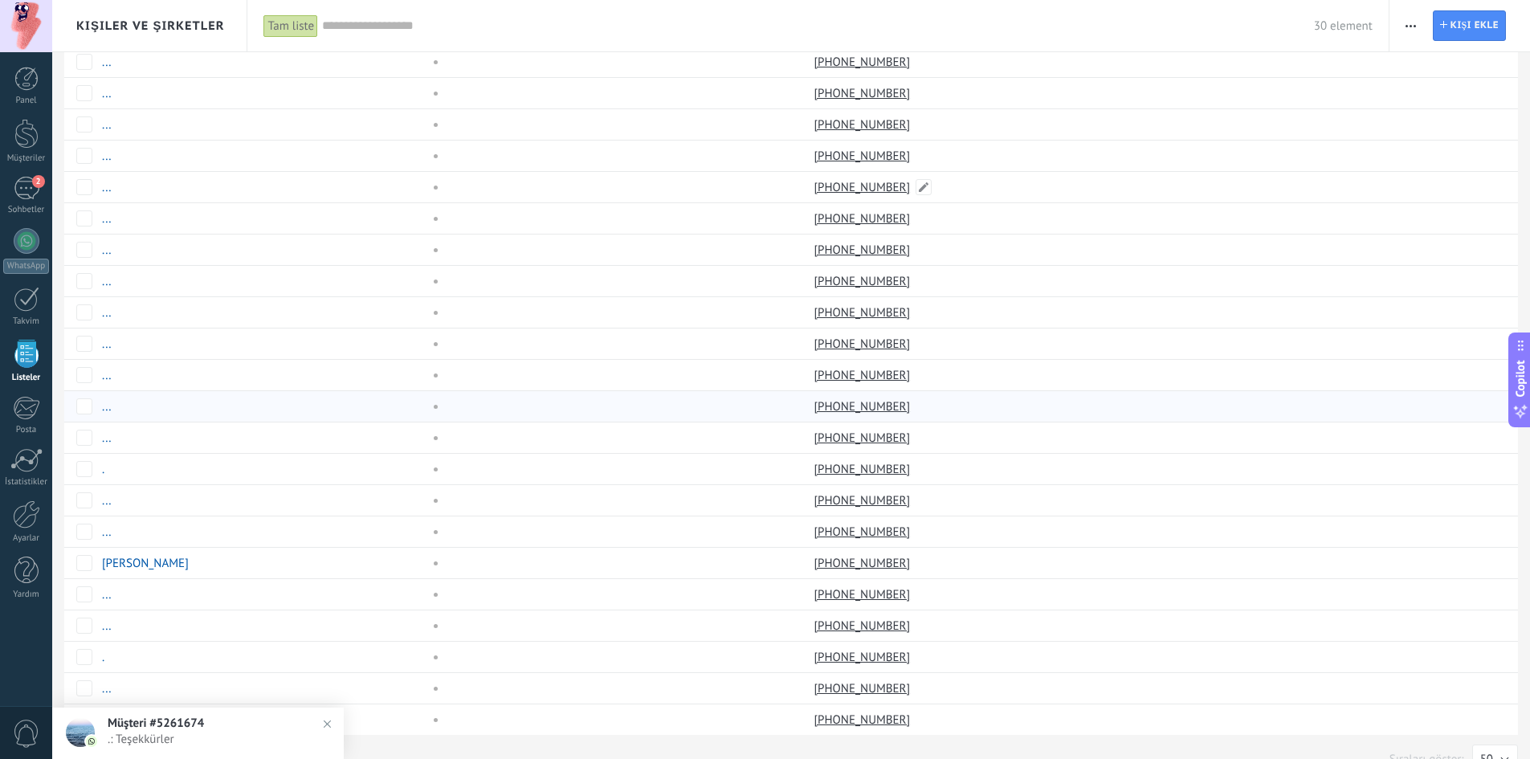
scroll to position [331, 0]
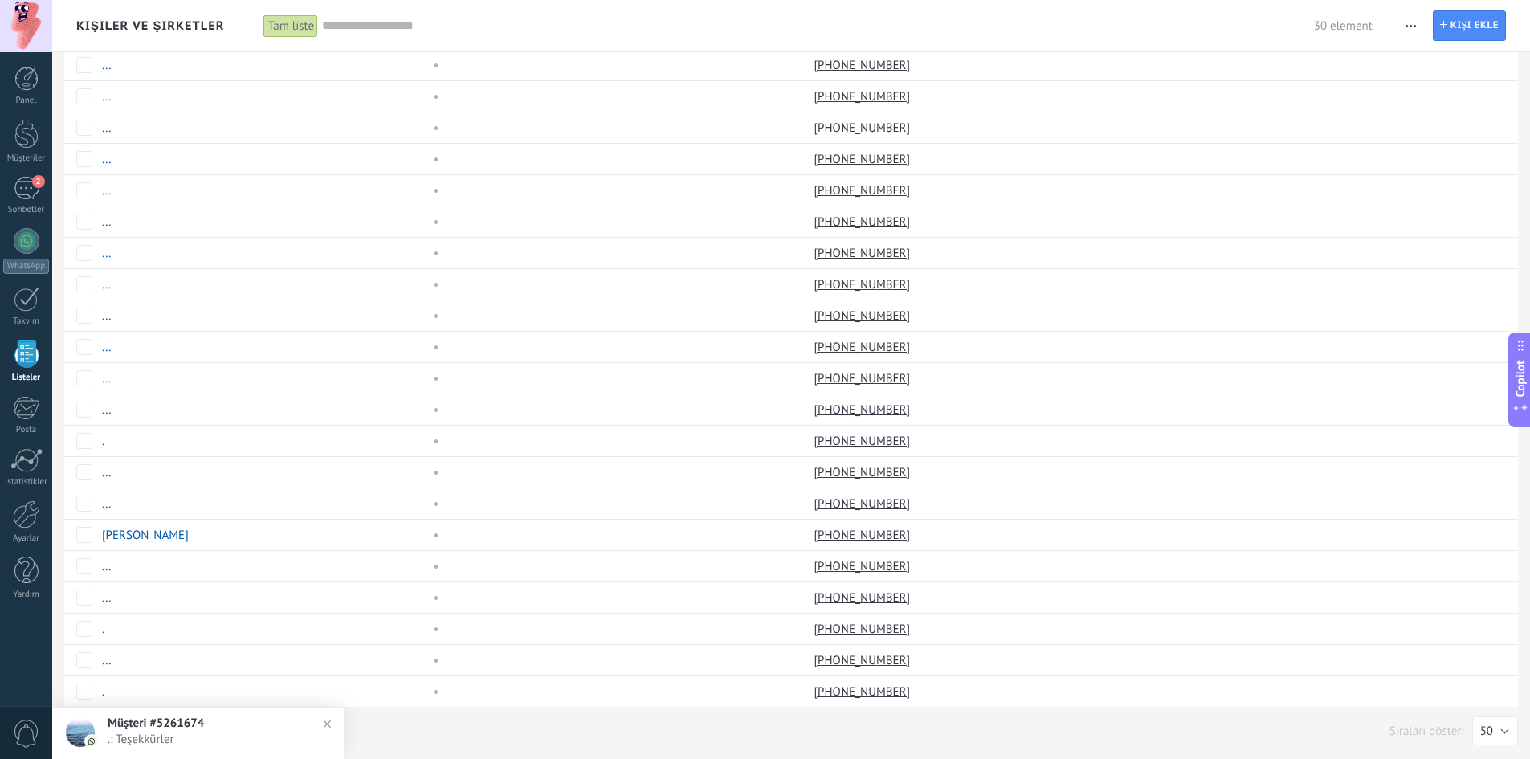
click at [152, 742] on span ".: Teşekkürler" at bounding box center [214, 739] width 213 height 15
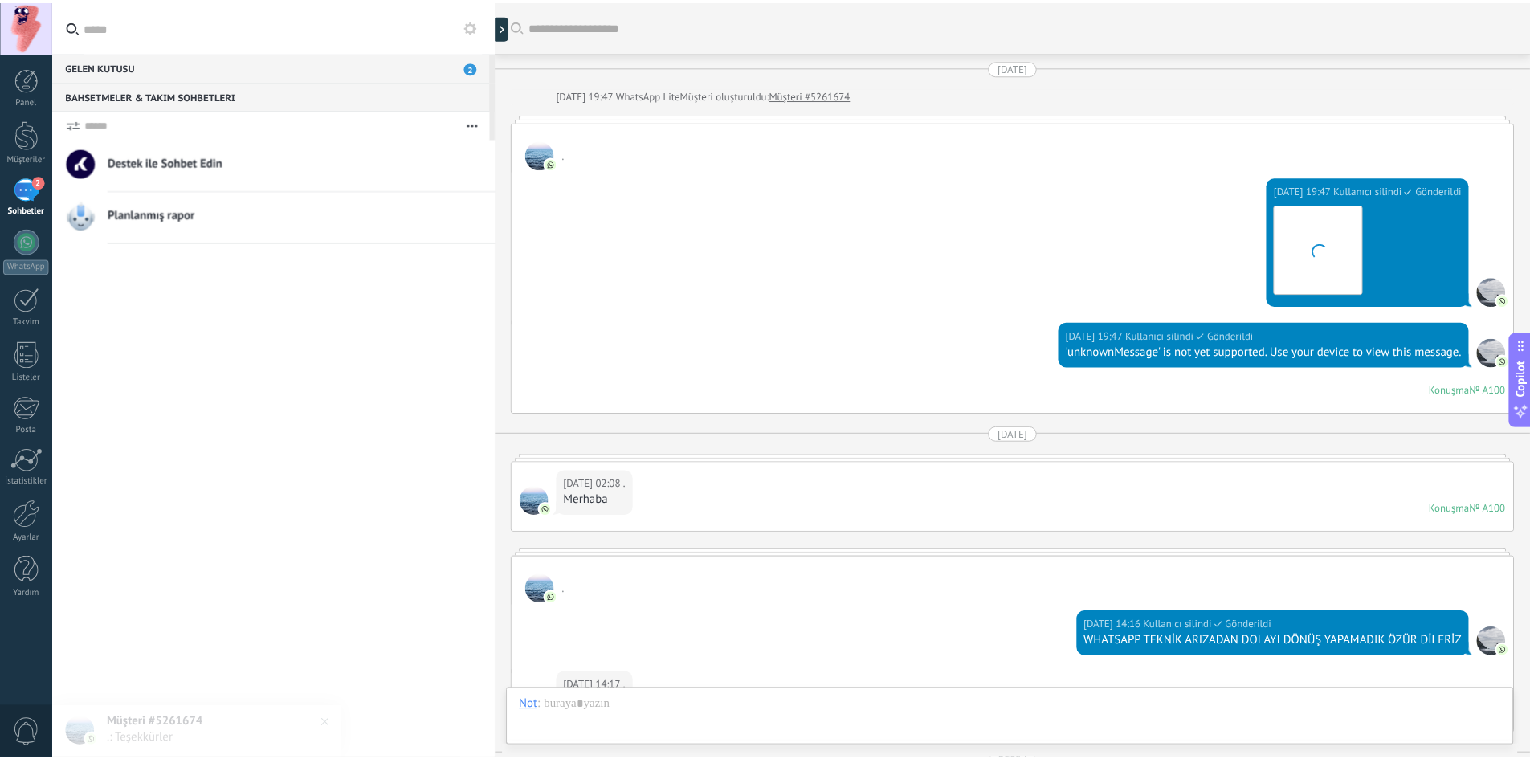
scroll to position [356, 0]
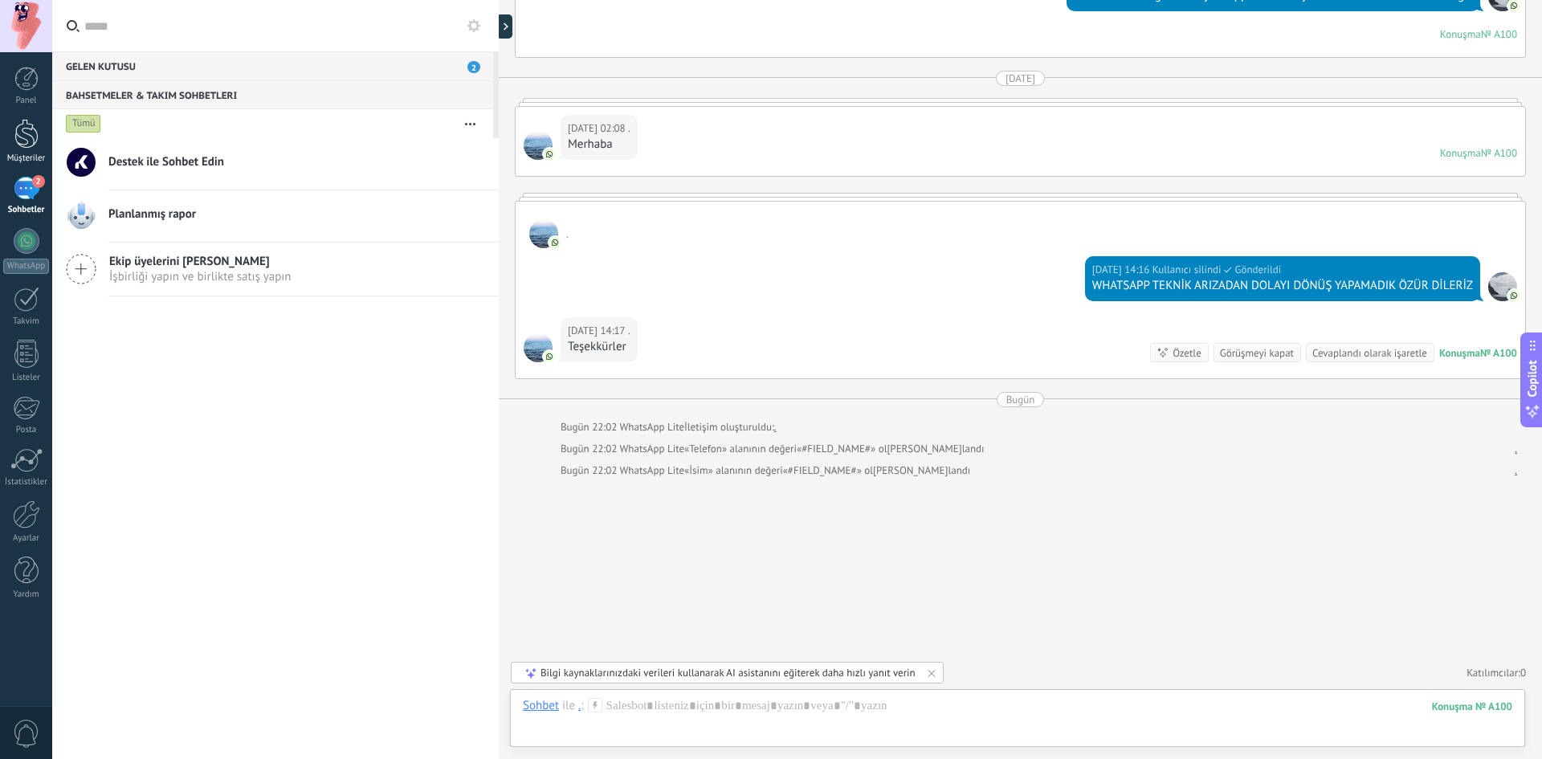
click at [31, 126] on div at bounding box center [26, 134] width 24 height 30
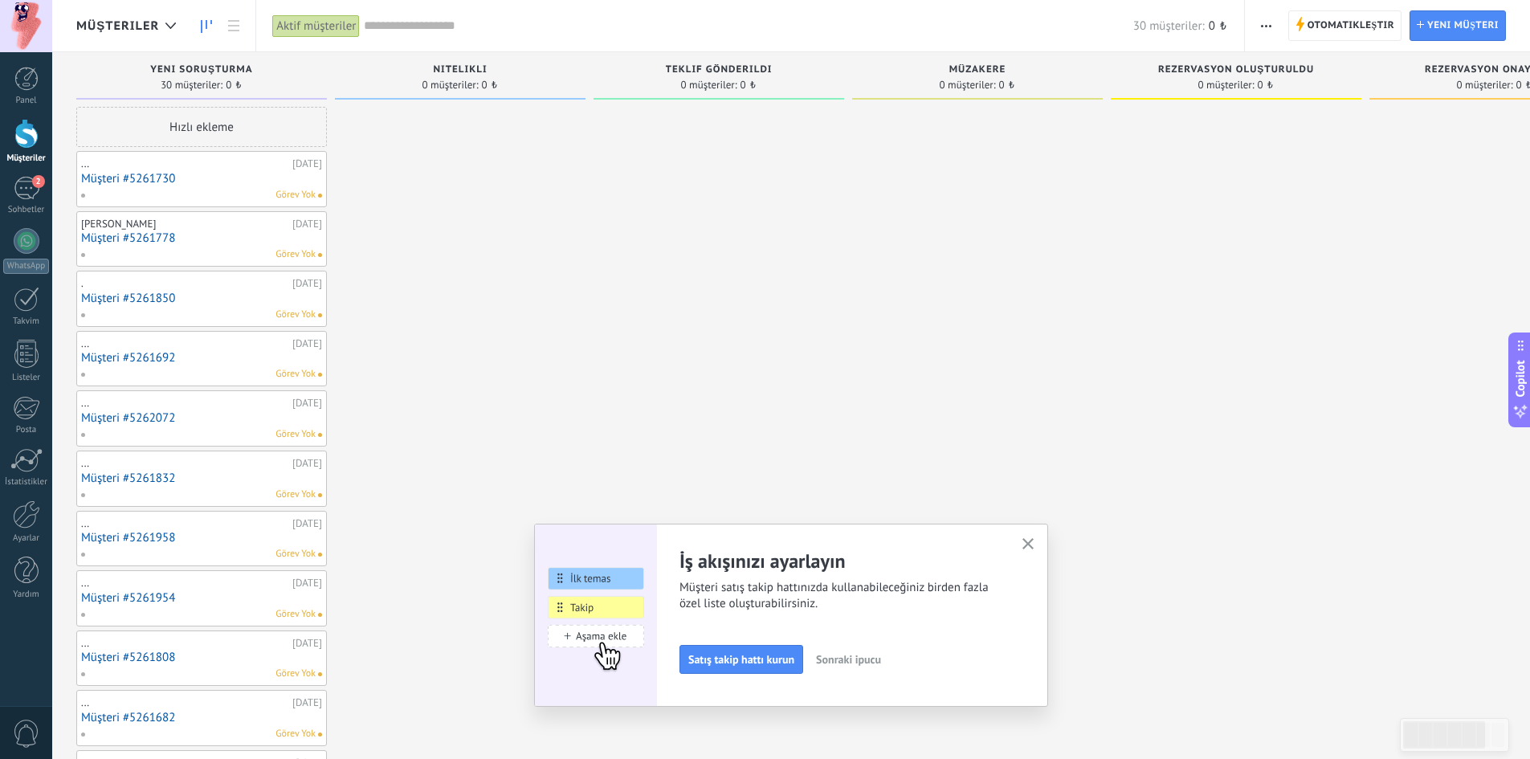
click at [213, 125] on div "Hızlı ekleme" at bounding box center [201, 127] width 251 height 40
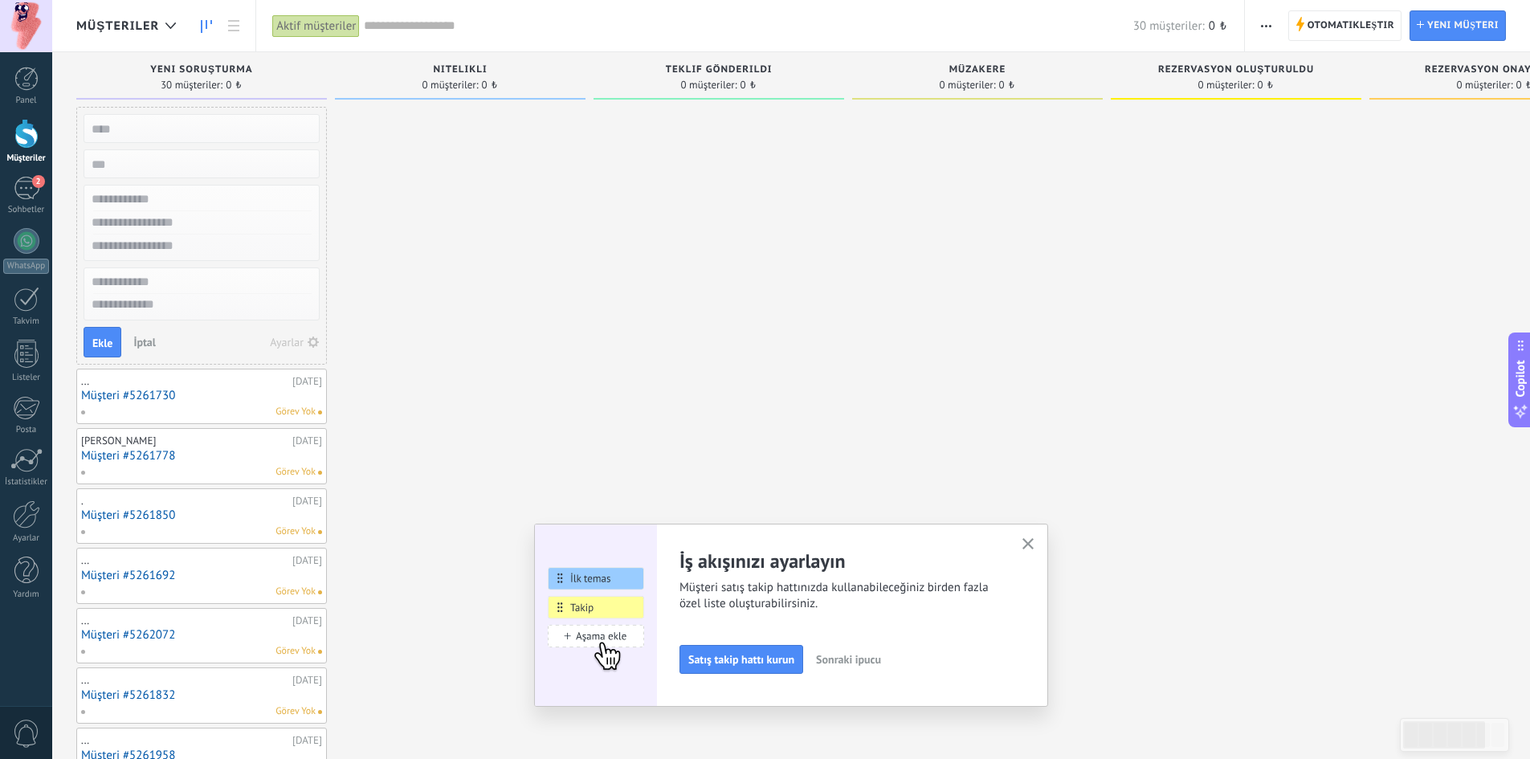
click at [1032, 541] on icon "button" at bounding box center [1029, 544] width 12 height 12
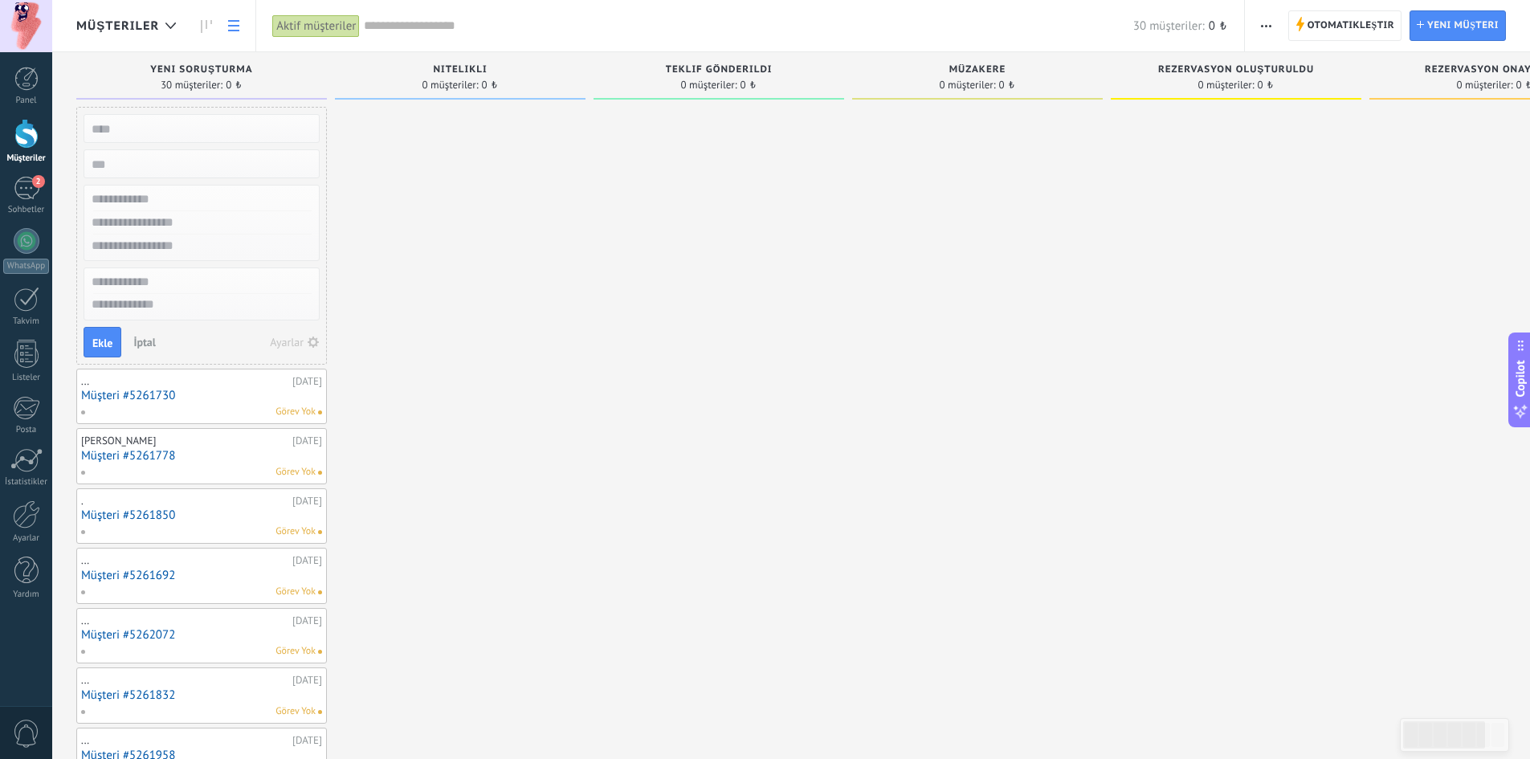
click at [235, 36] on link at bounding box center [233, 25] width 27 height 31
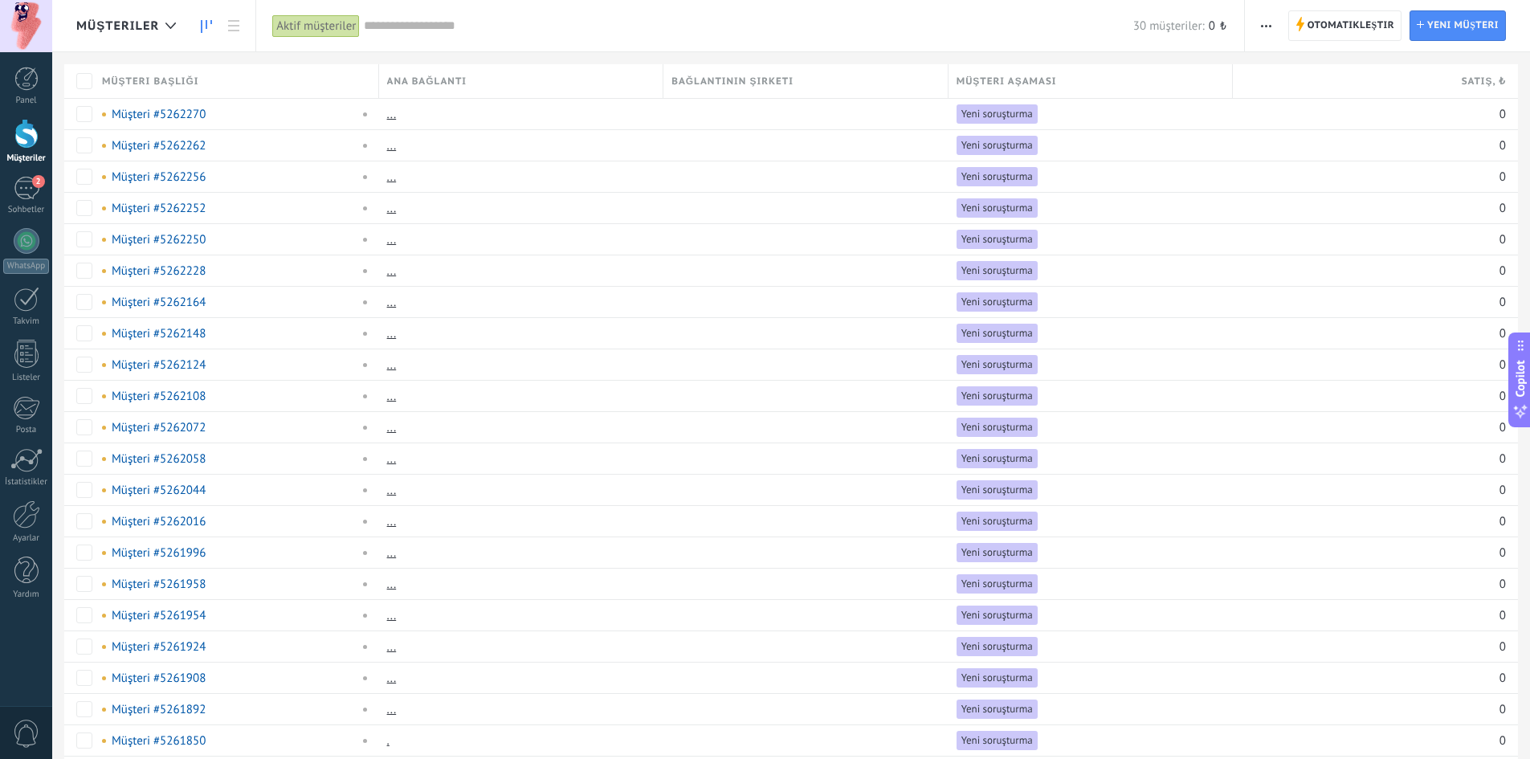
click at [214, 33] on link at bounding box center [206, 25] width 27 height 31
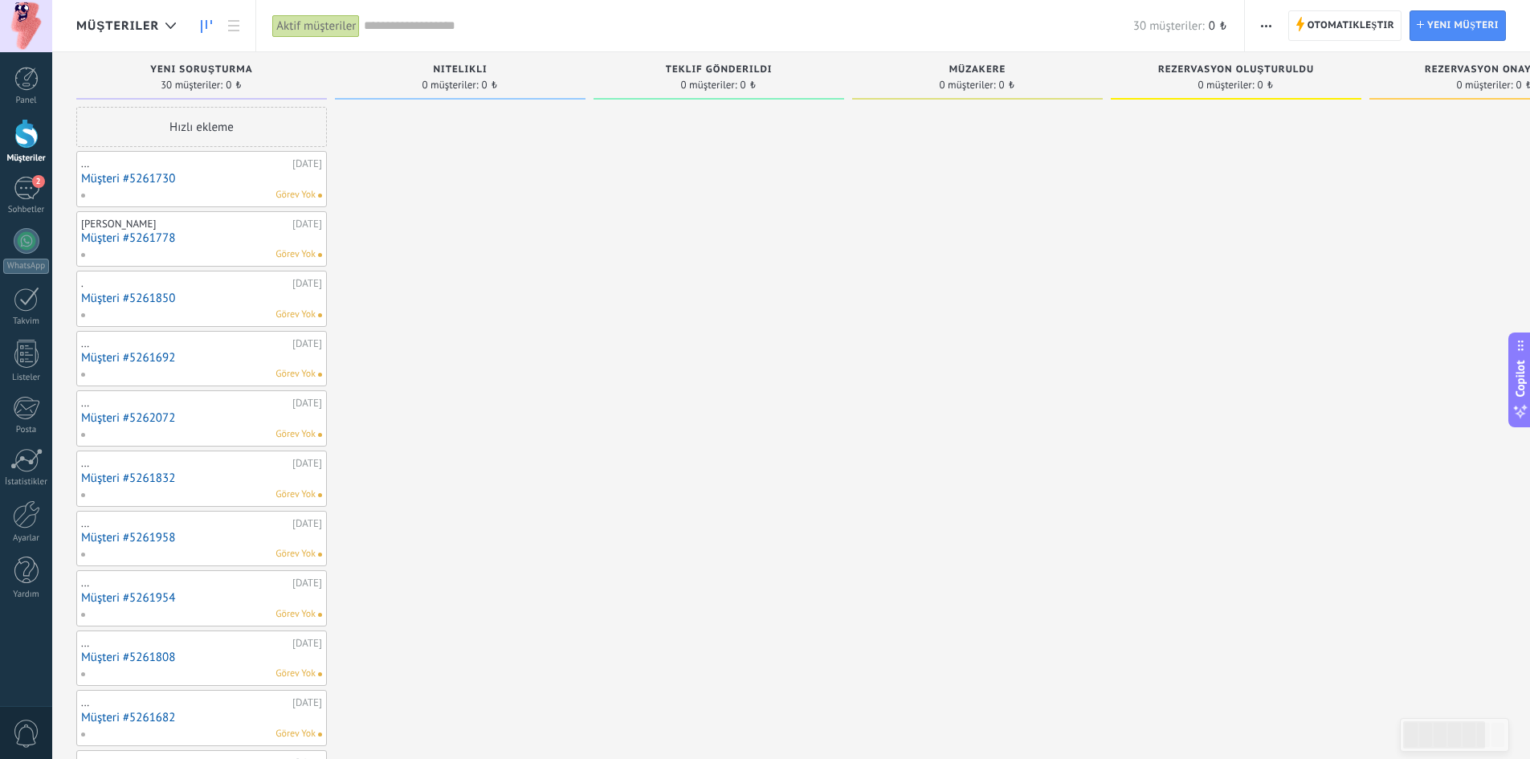
click at [263, 138] on div "Hızlı ekleme" at bounding box center [201, 127] width 251 height 40
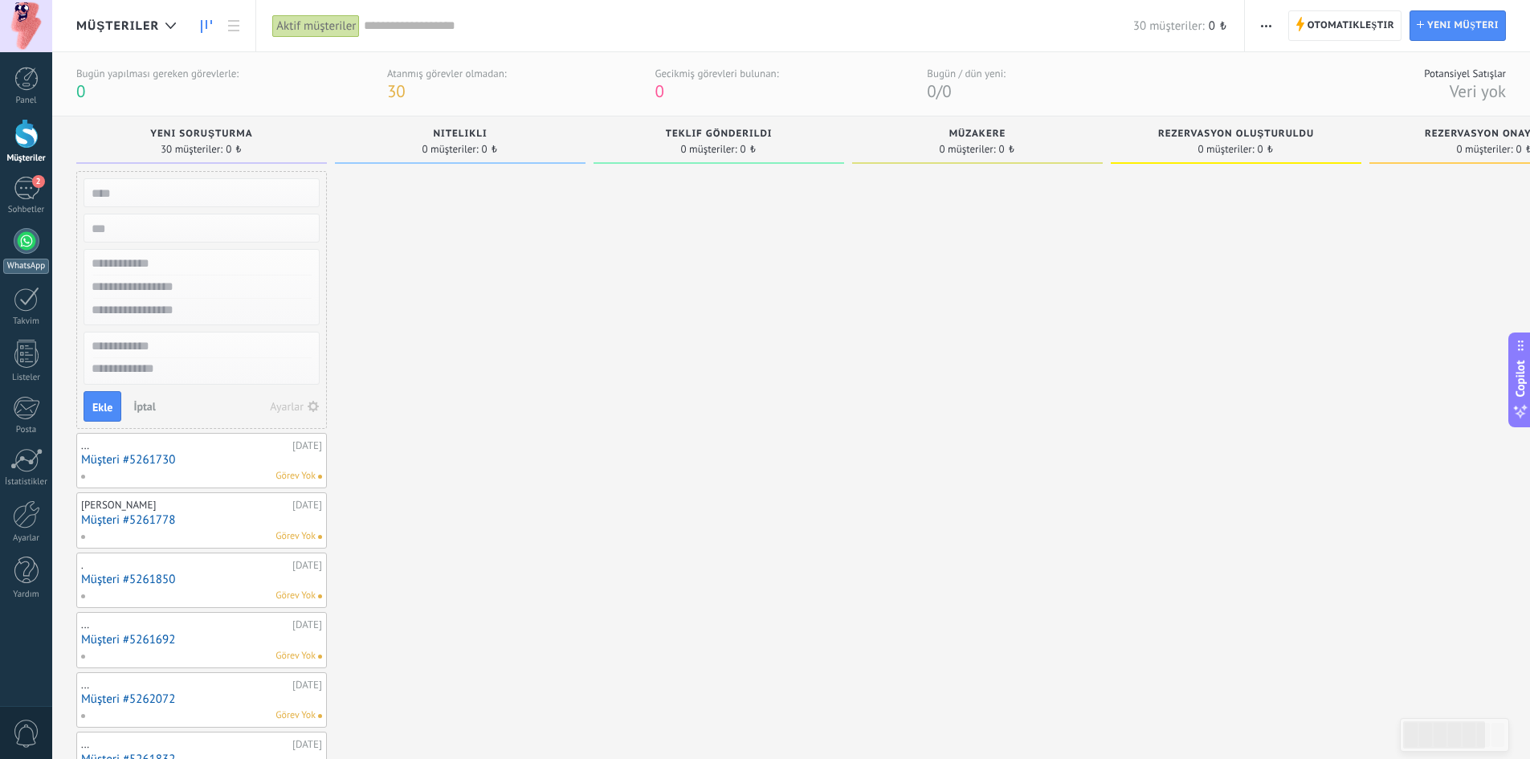
click at [39, 251] on link "WhatsApp" at bounding box center [26, 251] width 52 height 46
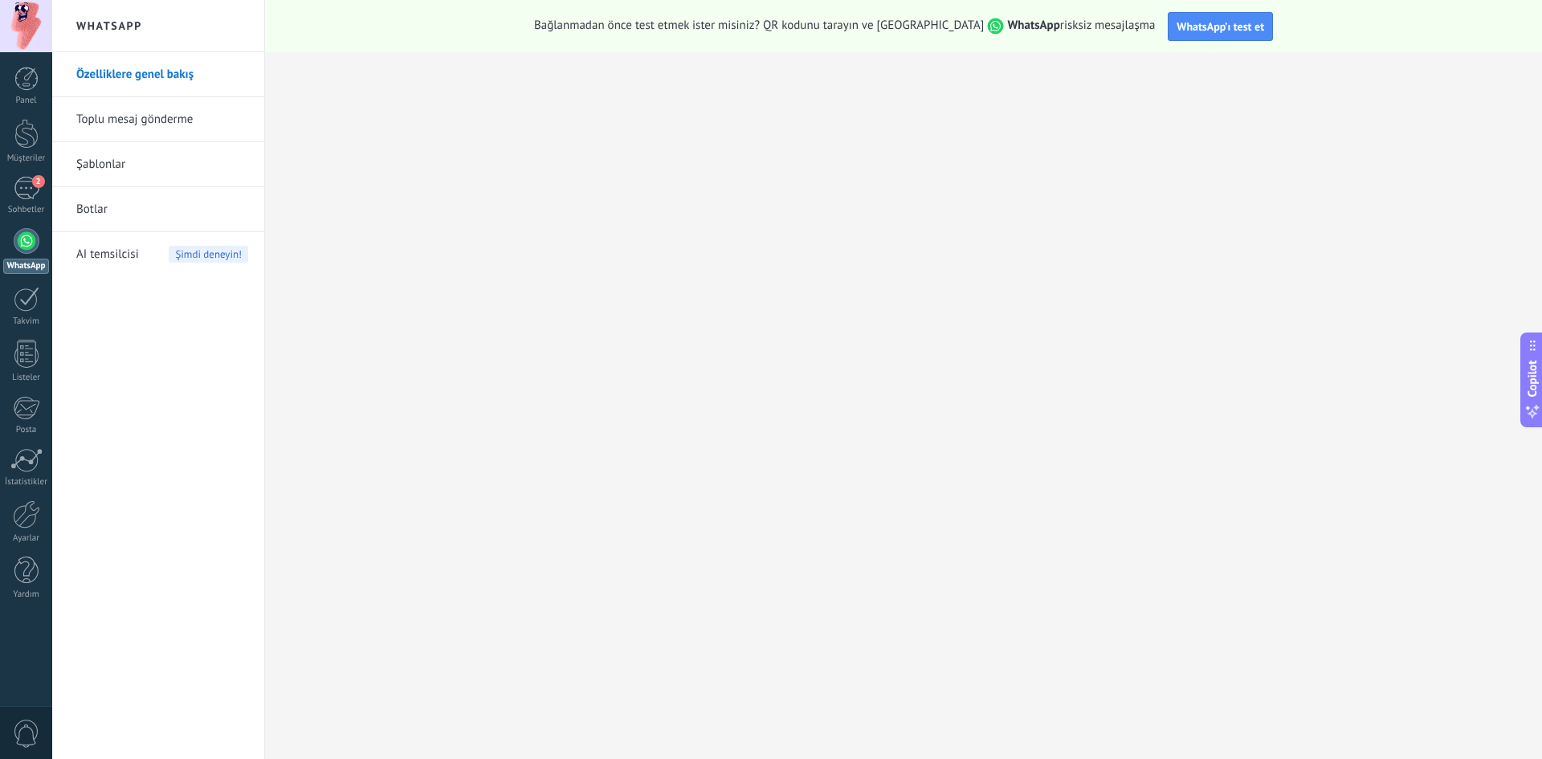
click at [170, 124] on link "Toplu mesaj gönderme" at bounding box center [162, 119] width 172 height 45
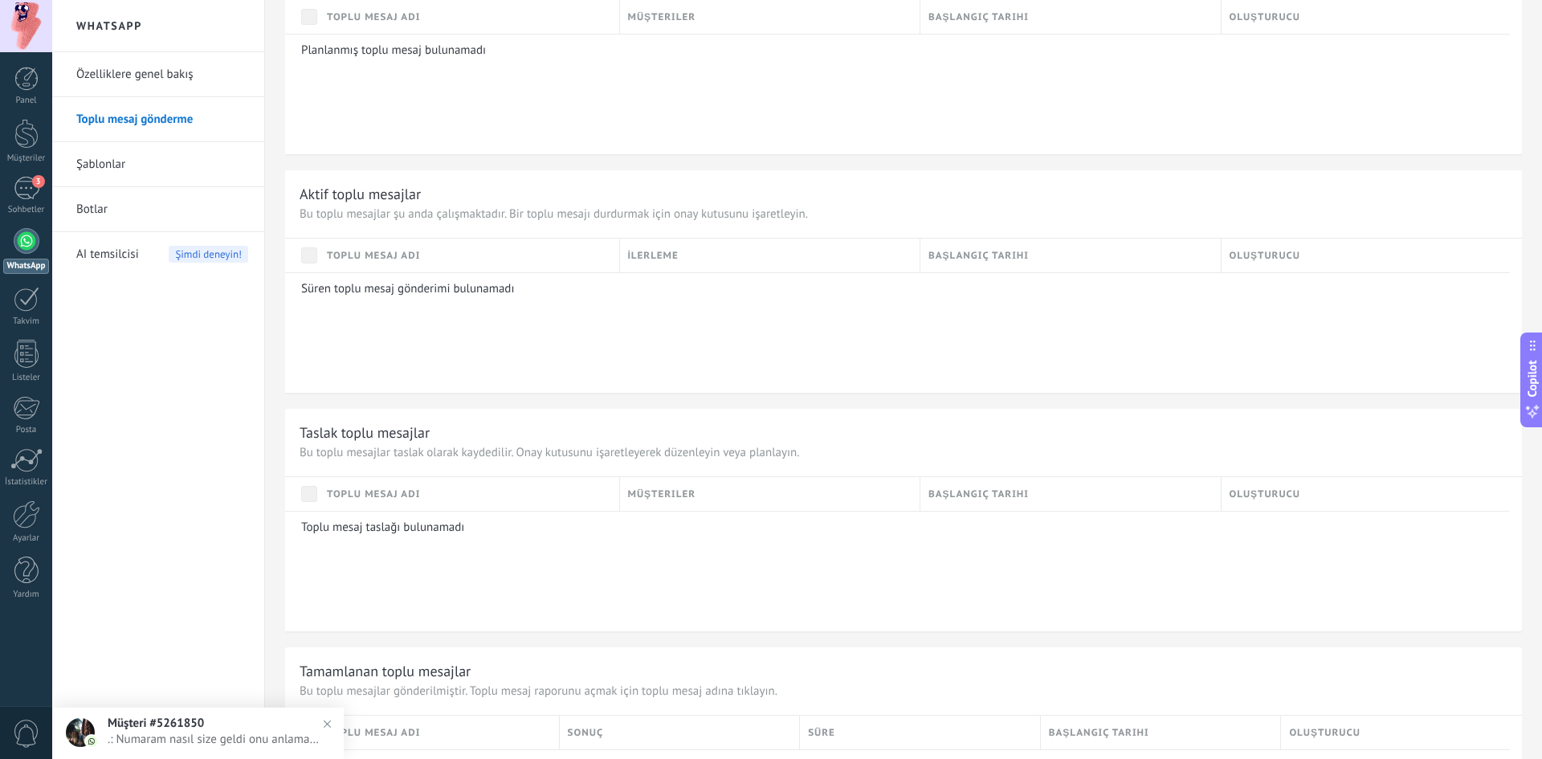
scroll to position [892, 0]
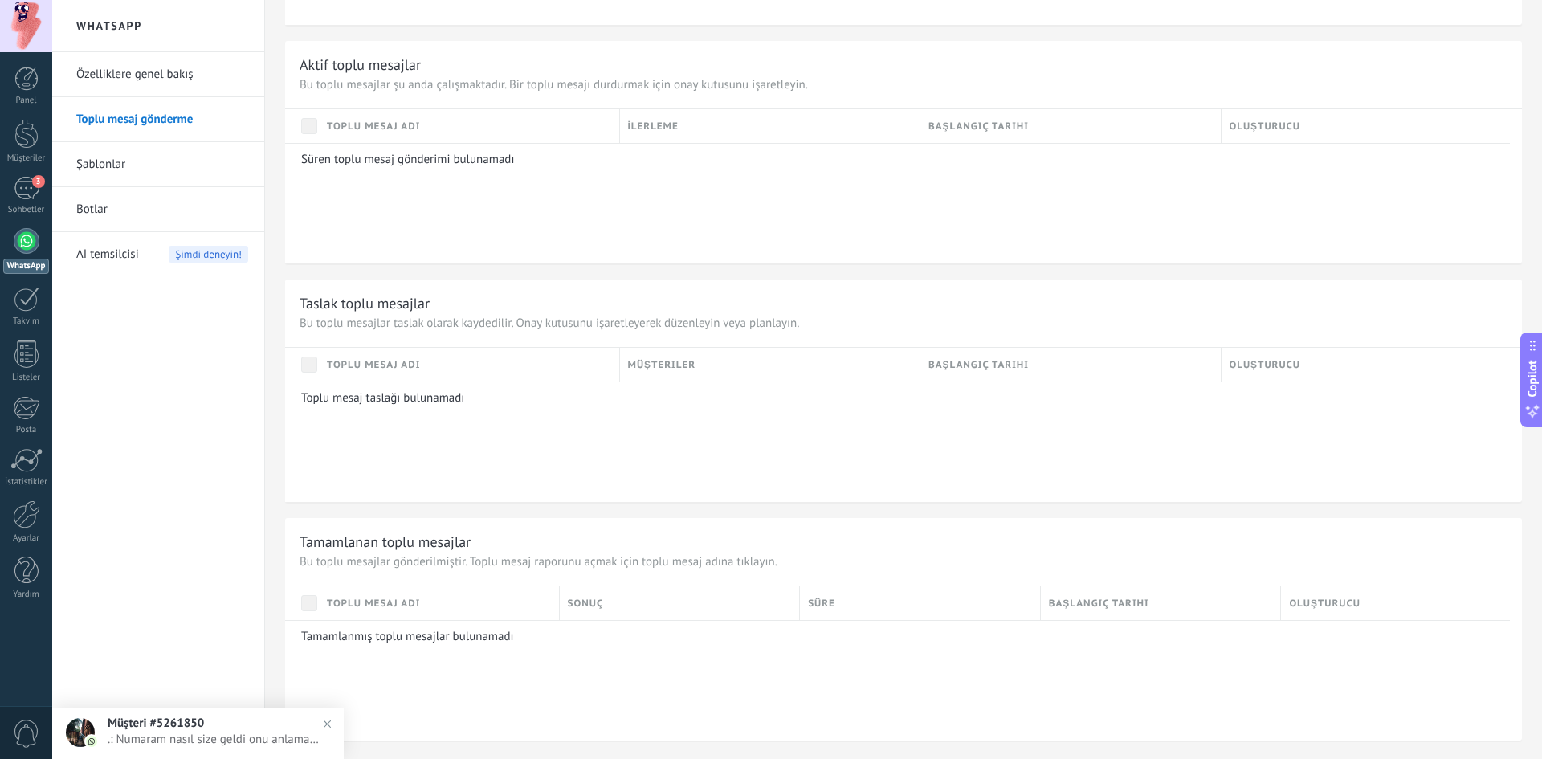
click at [329, 721] on img at bounding box center [327, 724] width 23 height 23
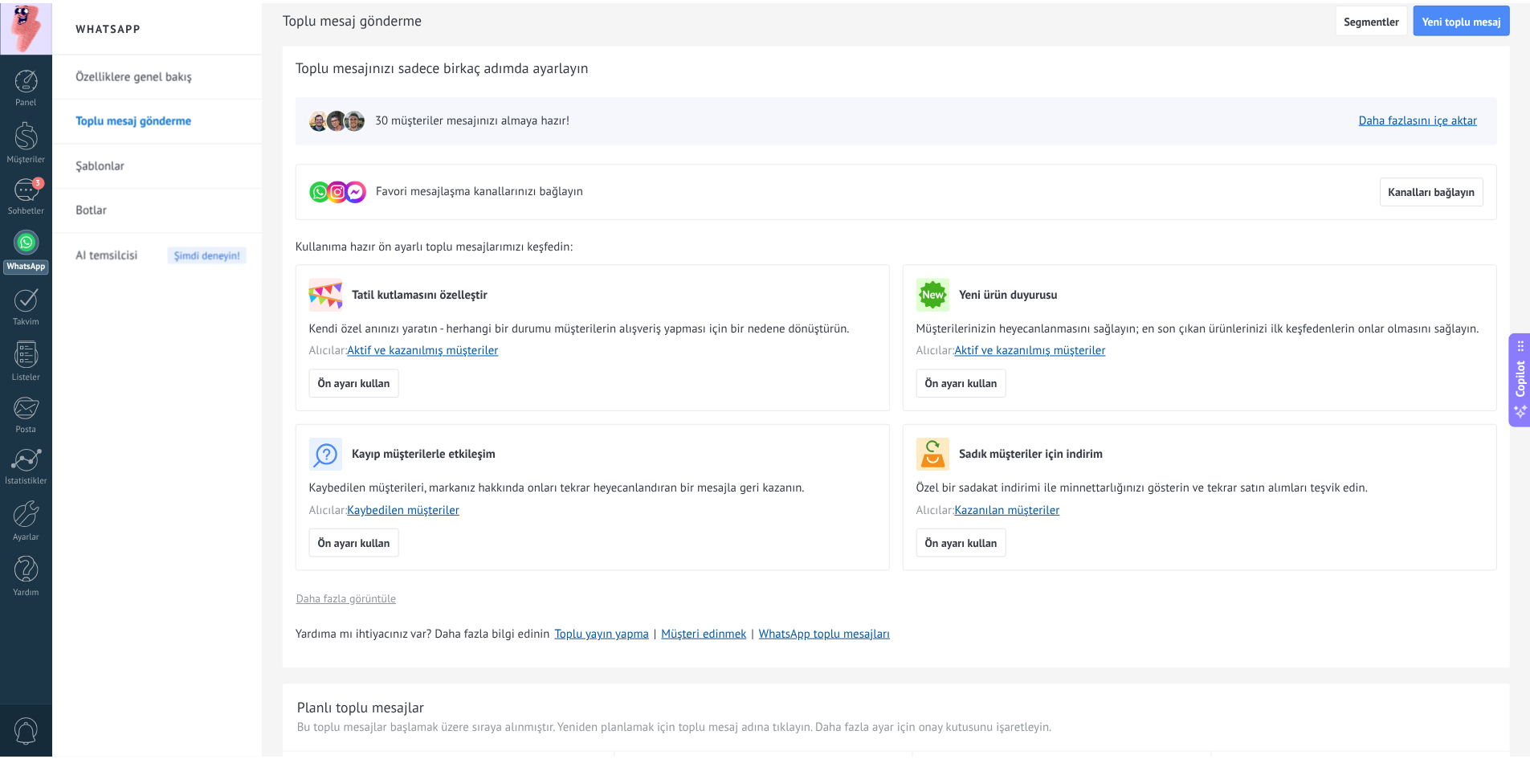
scroll to position [0, 0]
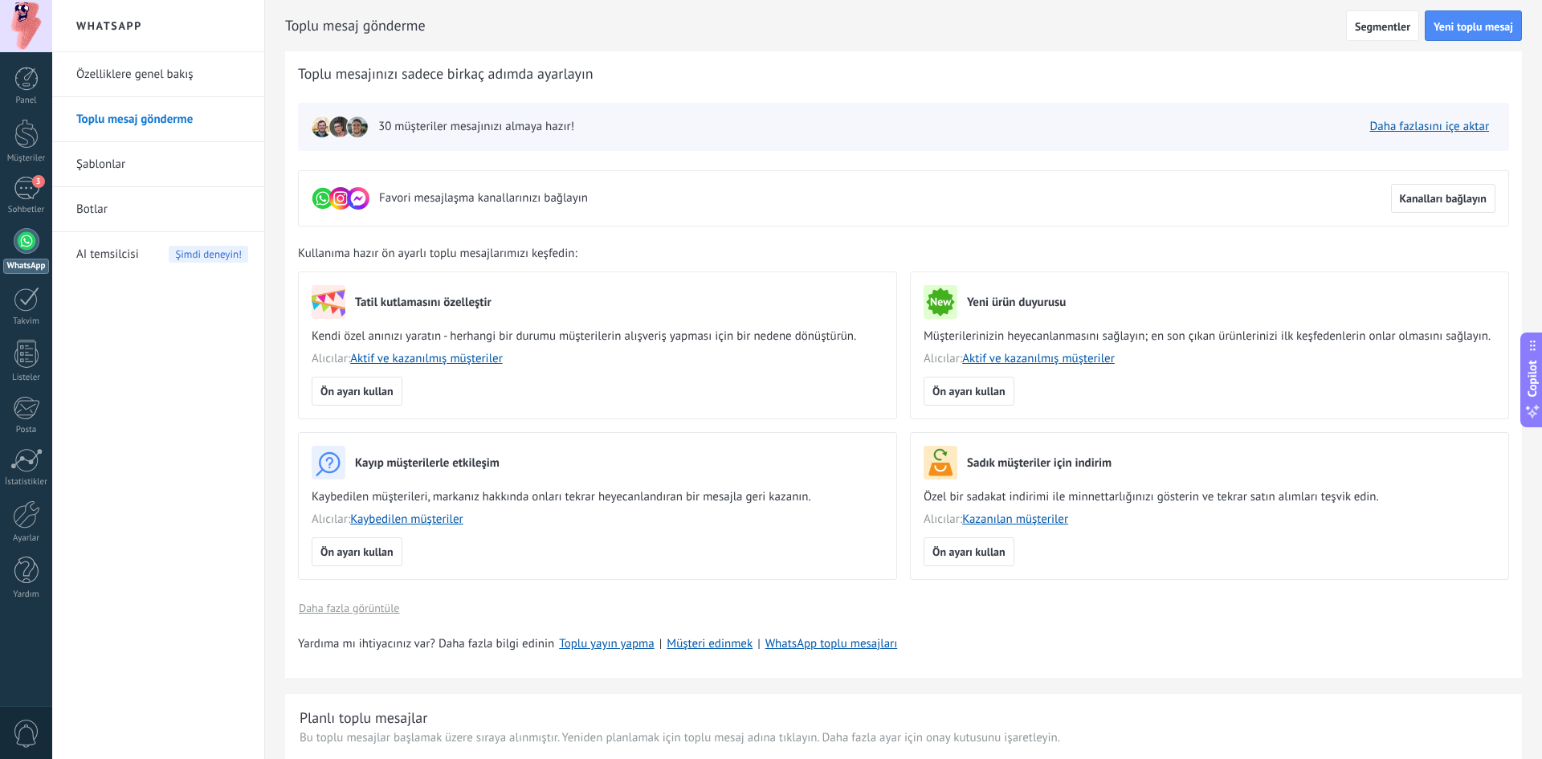
click at [111, 209] on link "Botlar" at bounding box center [162, 209] width 172 height 45
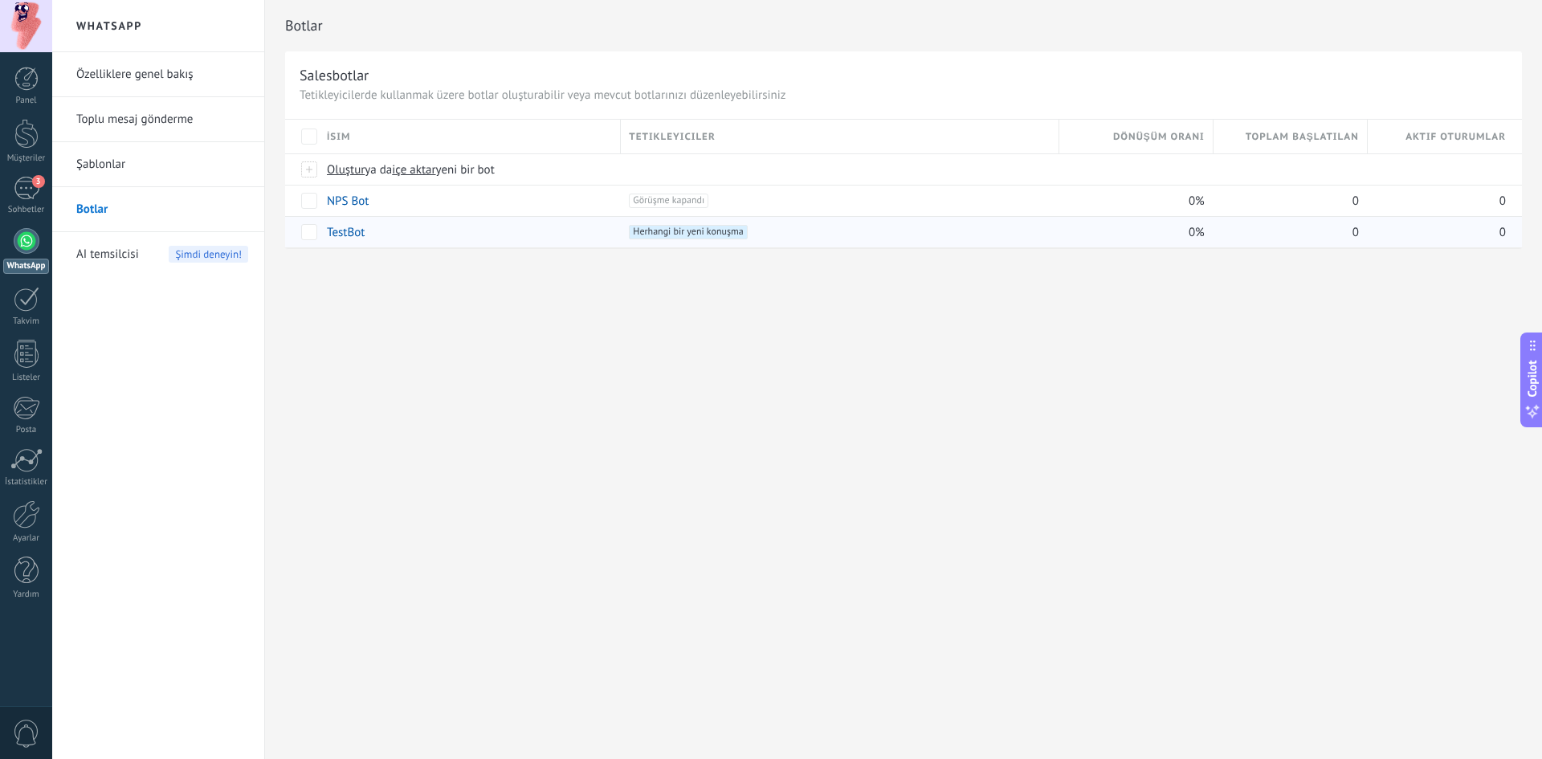
click at [476, 231] on div "TestBot" at bounding box center [466, 232] width 294 height 31
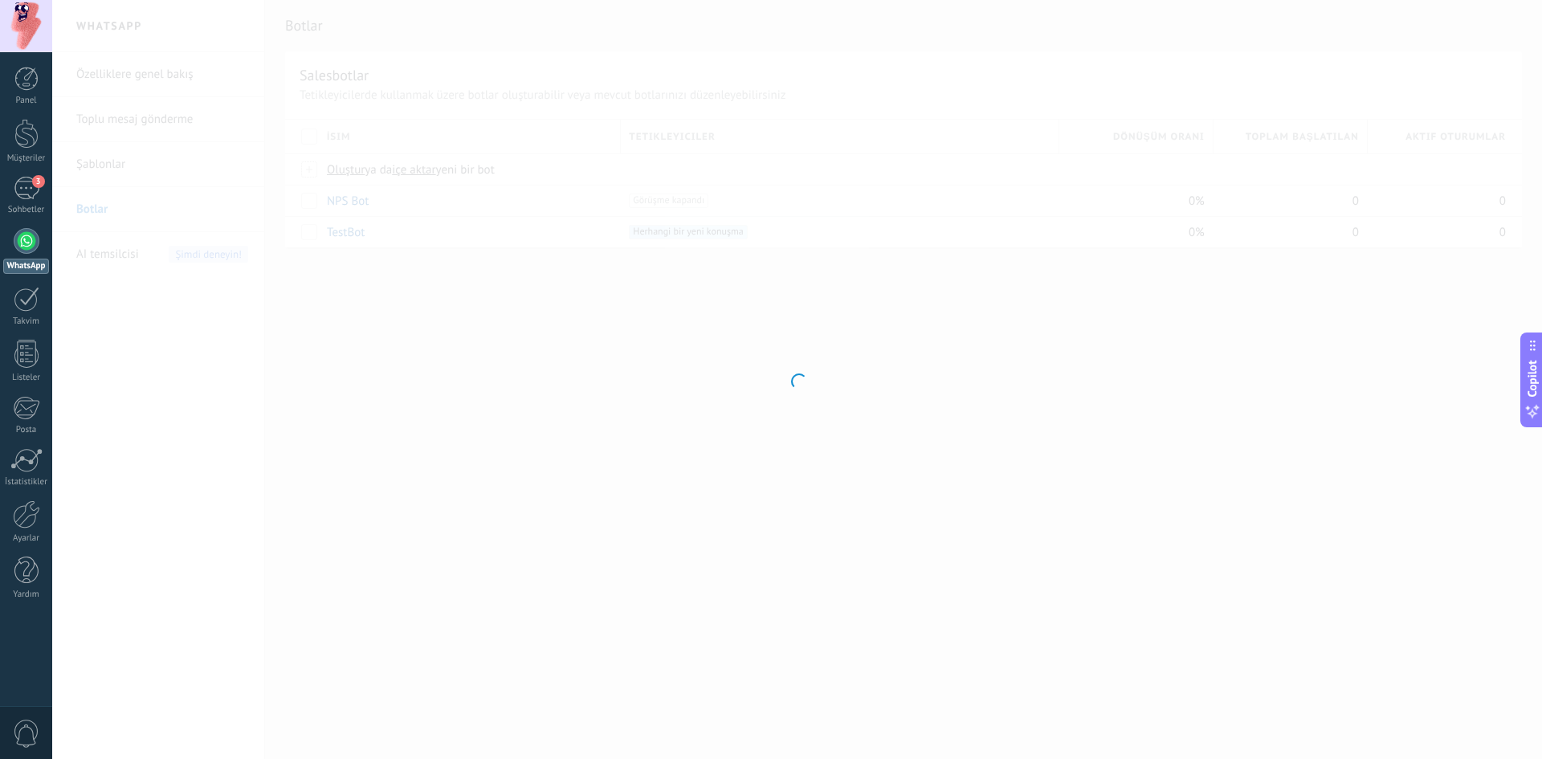
type input "*******"
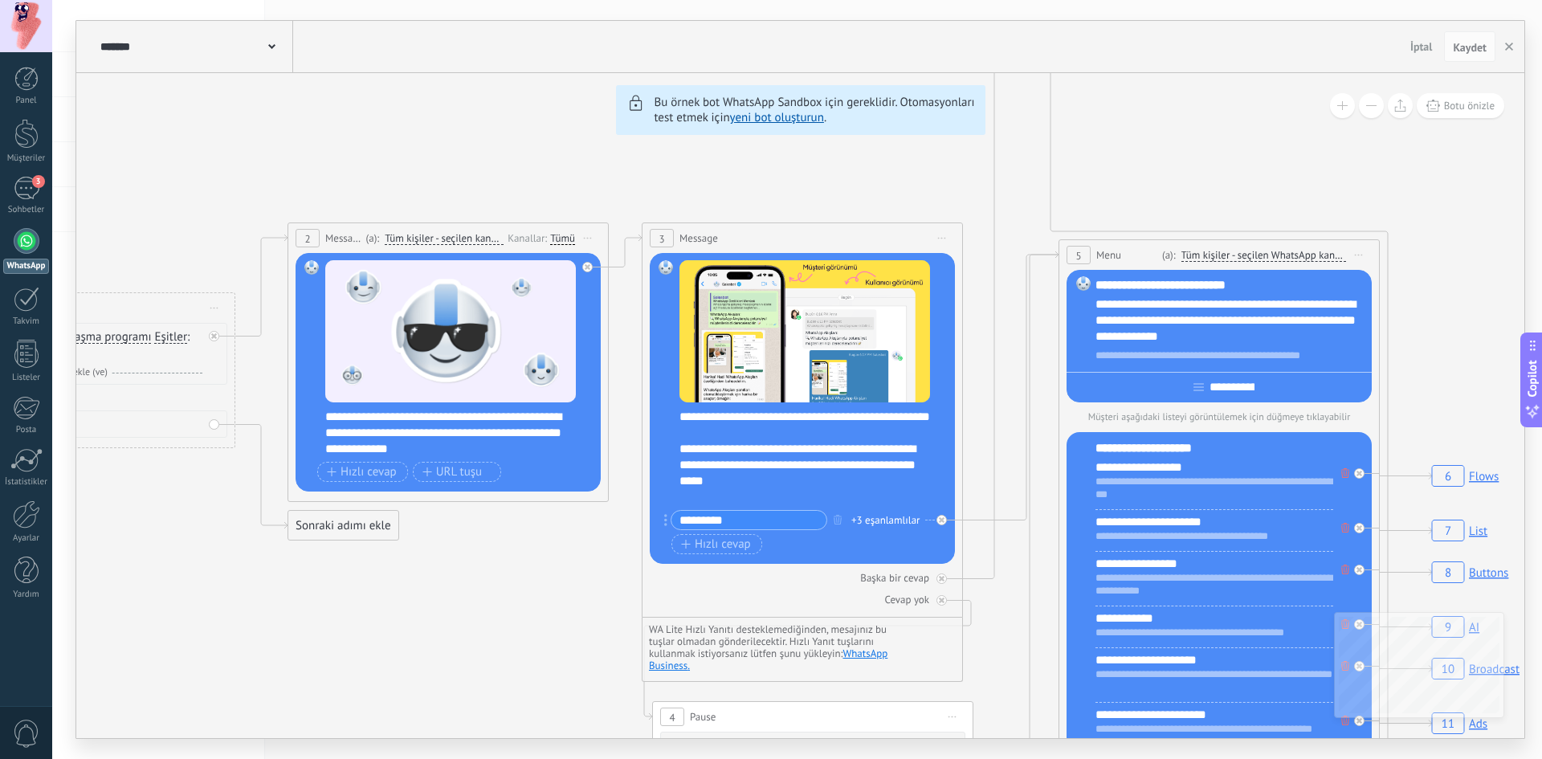
click at [762, 121] on link "yeni bot oluşturun" at bounding box center [777, 117] width 94 height 15
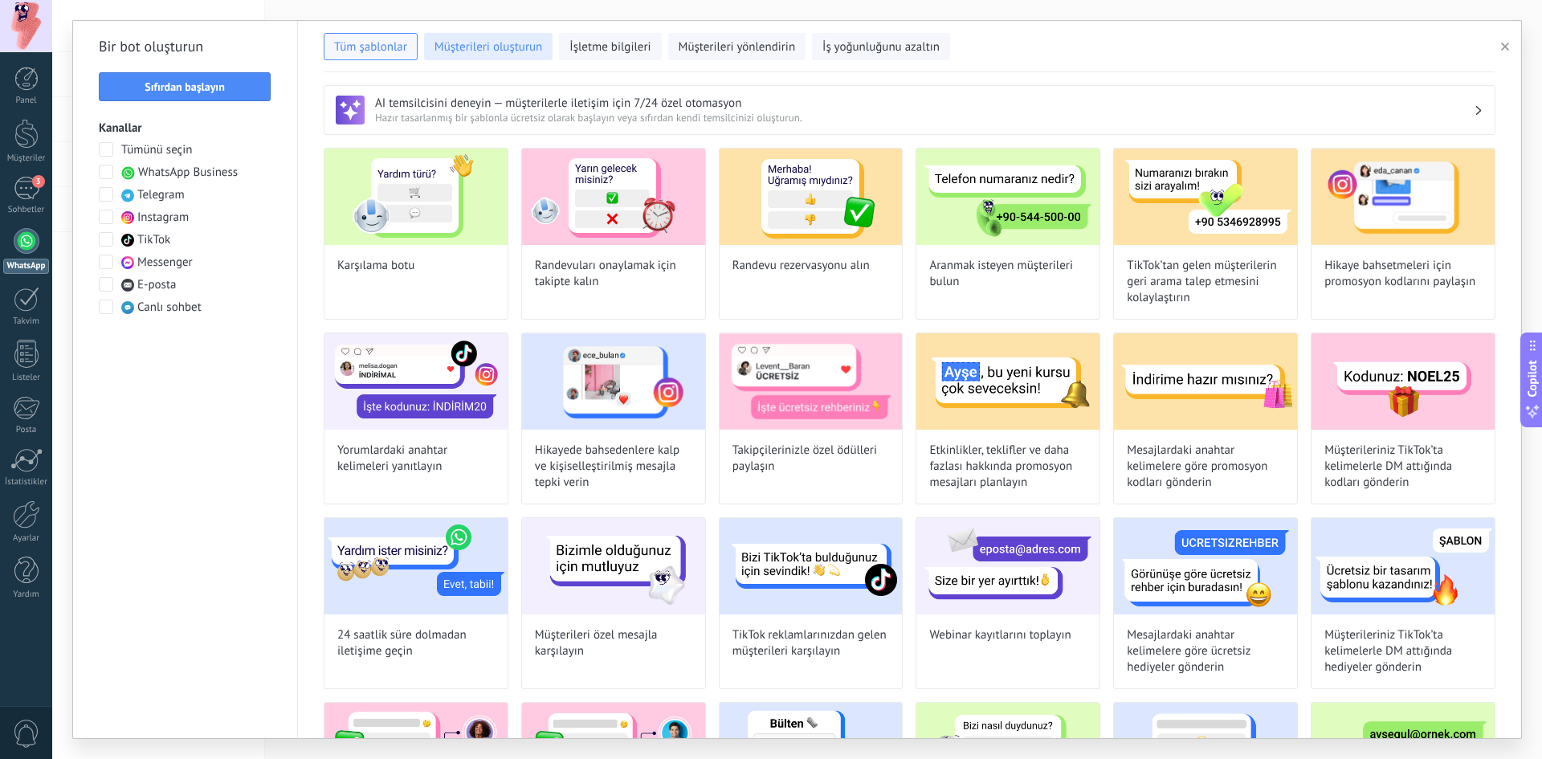
click at [502, 49] on span "Müşterileri oluşturun" at bounding box center [489, 47] width 108 height 16
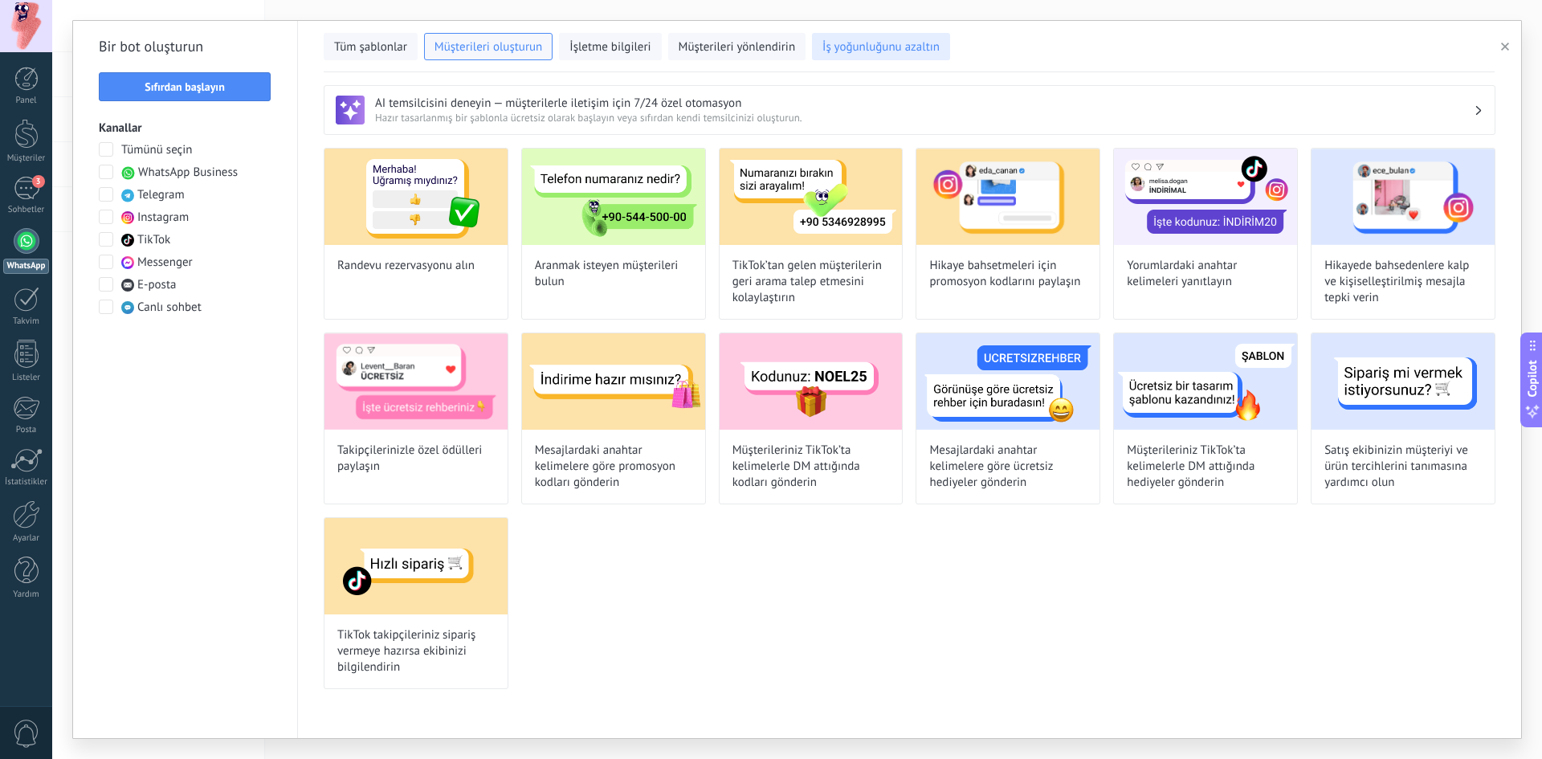
click at [878, 59] on div "Tüm şablonlar Müşterileri oluşturun İşletme bilgileri Müşterileri yönlendirin İ…" at bounding box center [909, 46] width 1171 height 51
click at [339, 41] on span "Tüm şablonlar" at bounding box center [370, 47] width 73 height 16
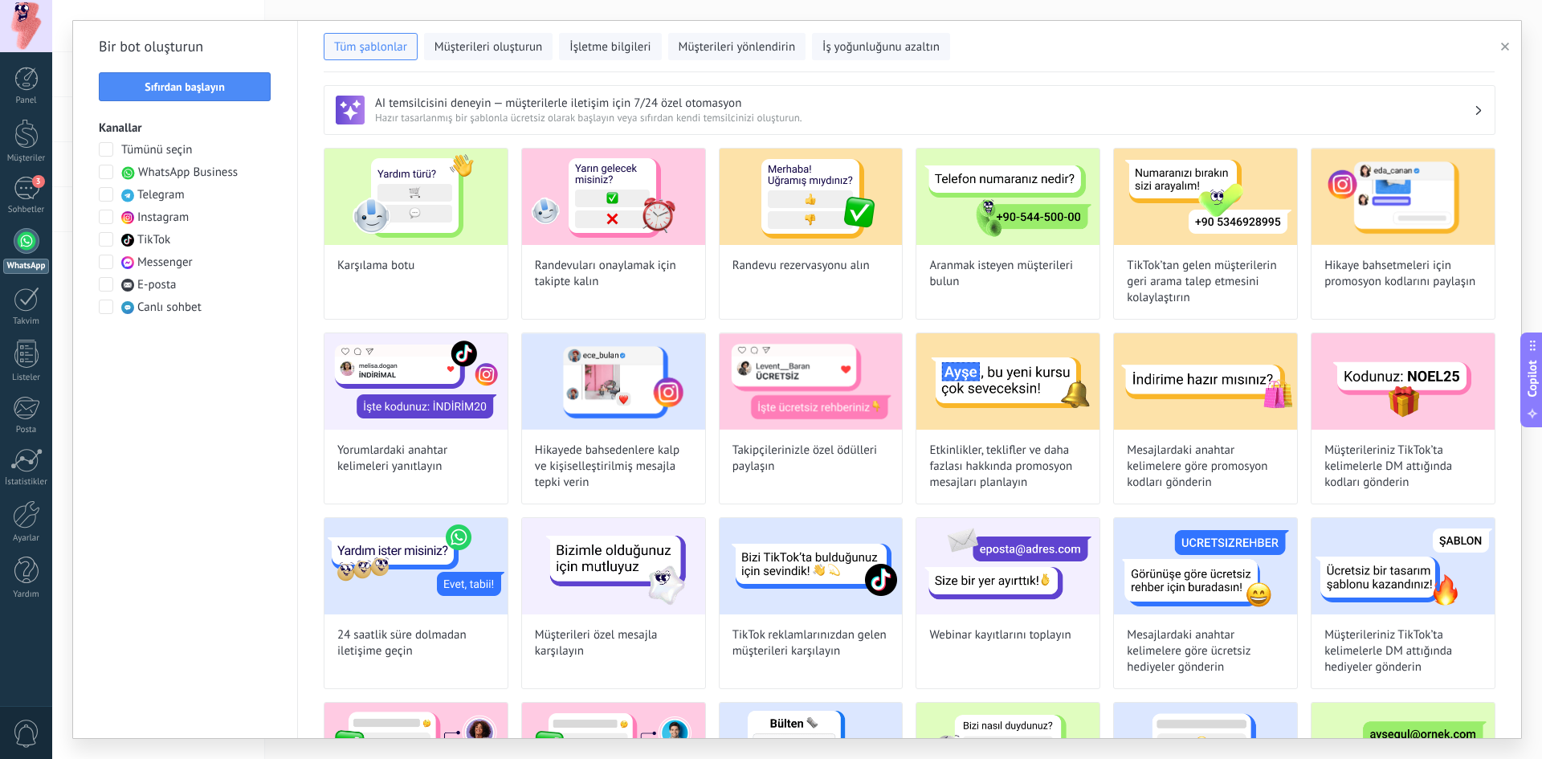
click at [19, 120] on div at bounding box center [26, 134] width 24 height 30
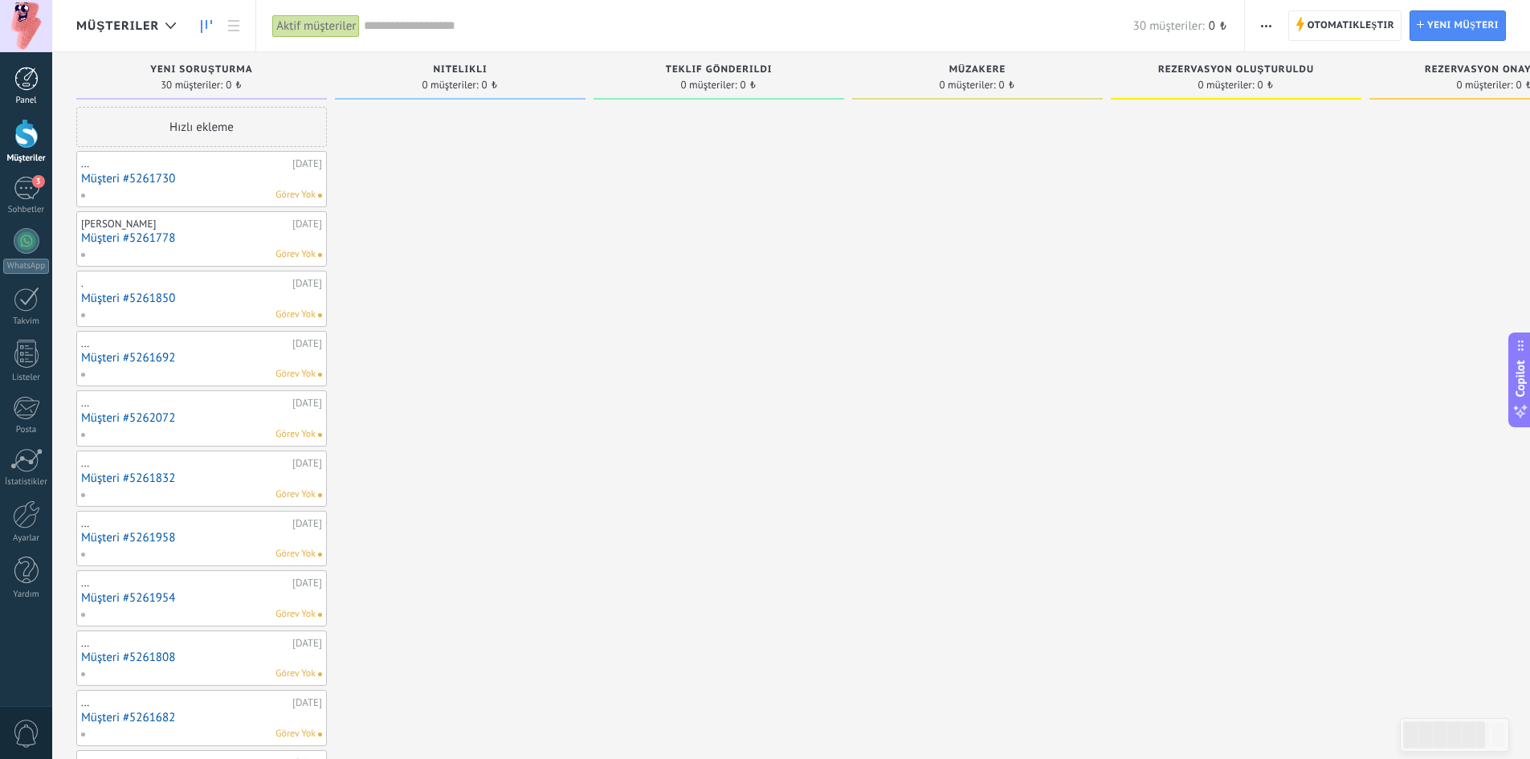
click at [42, 100] on div "Panel" at bounding box center [26, 101] width 47 height 10
